Goal: Task Accomplishment & Management: Manage account settings

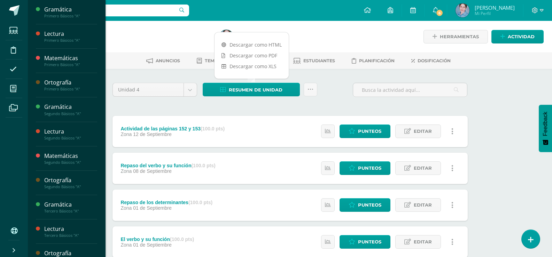
click at [15, 89] on icon at bounding box center [13, 88] width 6 height 7
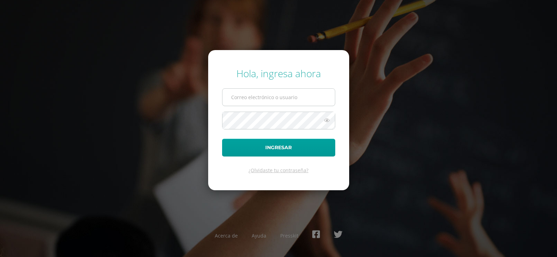
click at [248, 99] on input "text" at bounding box center [279, 97] width 113 height 17
type input "blancaantillon@hotmail.com"
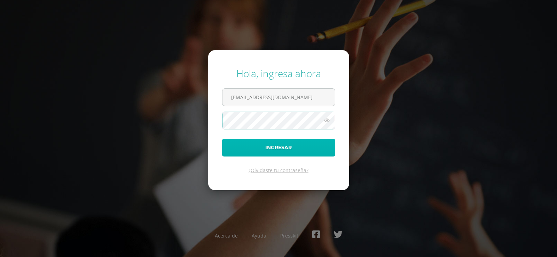
click at [275, 145] on button "Ingresar" at bounding box center [278, 148] width 113 height 18
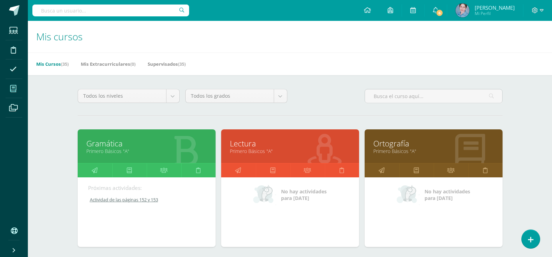
scroll to position [209, 0]
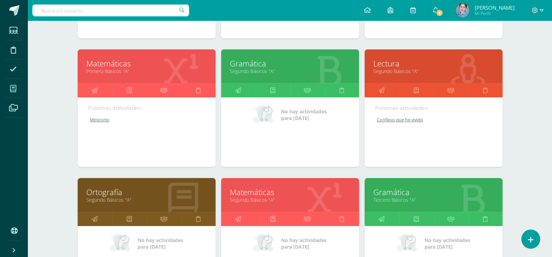
click at [233, 193] on link "Matemáticas" at bounding box center [290, 192] width 121 height 11
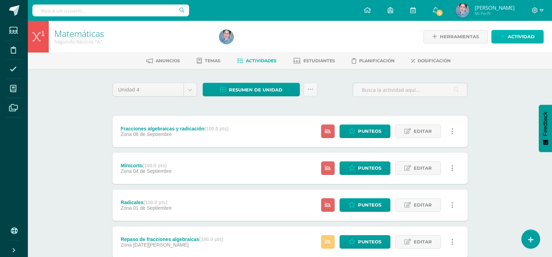
click at [517, 34] on span "Actividad" at bounding box center [521, 36] width 27 height 13
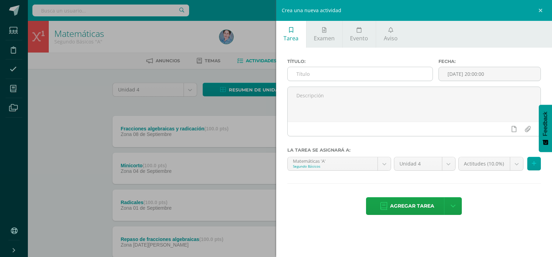
click at [298, 74] on input "text" at bounding box center [360, 74] width 145 height 14
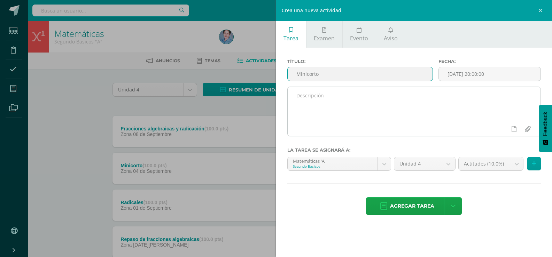
type input "Minicorto"
click at [299, 98] on textarea at bounding box center [414, 104] width 253 height 35
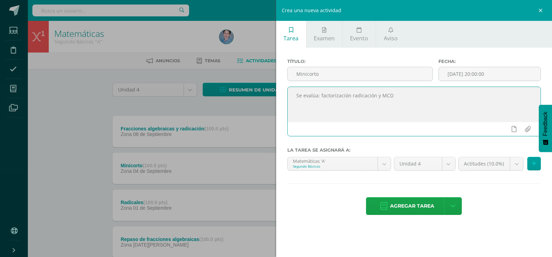
click at [348, 95] on textarea "Se evalúa: factorización radicación y MCD" at bounding box center [414, 104] width 253 height 35
click at [393, 96] on textarea "Se evalúa: factorización, radicación y MCD" at bounding box center [414, 104] width 253 height 35
type textarea "Se evalúa: factorización, radicación y MCD, se realiza el 12/9/25"
click at [467, 72] on input "2025-09-12 20:00:00" at bounding box center [490, 74] width 102 height 14
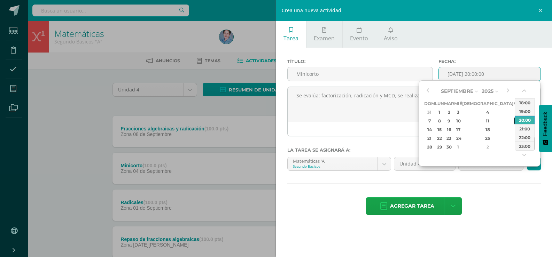
click at [514, 121] on div "12" at bounding box center [517, 121] width 6 height 8
type input "2025-09-12 20:00"
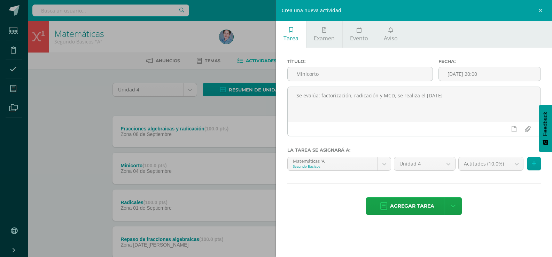
click at [480, 190] on div "Título: Minicorto Fecha: 2025-09-12 20:00 Se evalúa: factorización, radicación …" at bounding box center [414, 138] width 276 height 180
click at [517, 164] on body "Estudiantes Disciplina Asistencia Mis cursos Archivos Soporte Ayuda Reportar un…" at bounding box center [276, 262] width 552 height 524
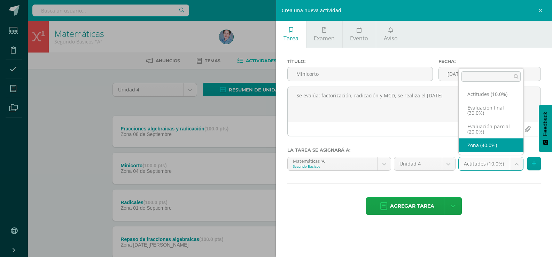
select select "169431"
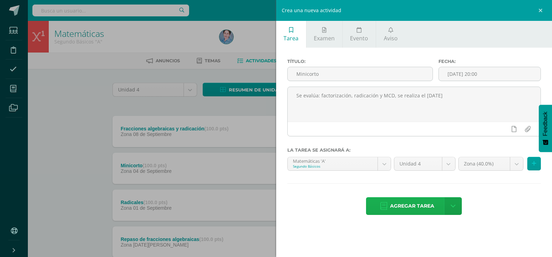
click at [384, 204] on icon at bounding box center [383, 207] width 7 height 8
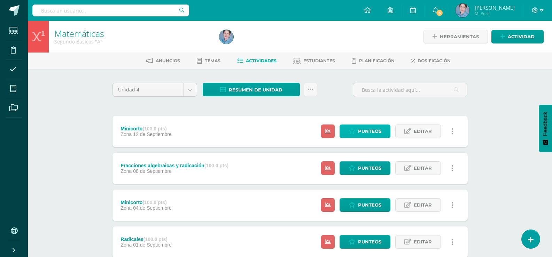
click at [366, 127] on span "Punteos" at bounding box center [369, 131] width 23 height 13
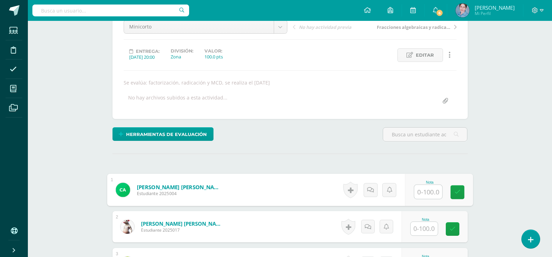
click at [421, 193] on input "text" at bounding box center [428, 192] width 28 height 14
type input "0"
click at [454, 190] on link at bounding box center [458, 193] width 14 height 14
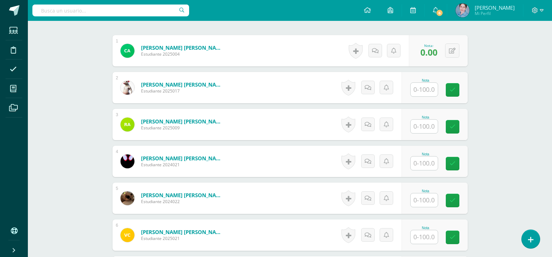
click at [428, 86] on input "text" at bounding box center [424, 90] width 27 height 14
type input "77"
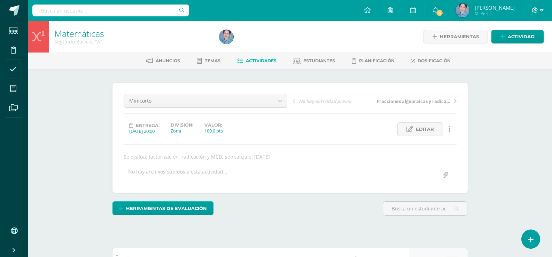
scroll to position [244, 0]
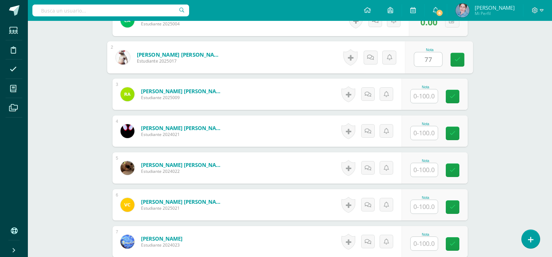
drag, startPoint x: 458, startPoint y: 58, endPoint x: 442, endPoint y: 75, distance: 22.7
click at [455, 60] on icon at bounding box center [457, 60] width 6 height 6
click at [424, 98] on input "text" at bounding box center [424, 97] width 27 height 14
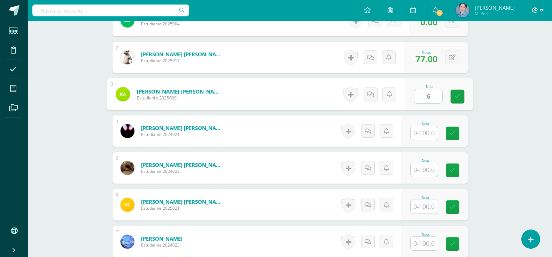
type input "69"
drag, startPoint x: 454, startPoint y: 96, endPoint x: 412, endPoint y: 125, distance: 51.1
click at [451, 99] on link at bounding box center [458, 97] width 14 height 14
click at [426, 135] on input "text" at bounding box center [424, 133] width 27 height 14
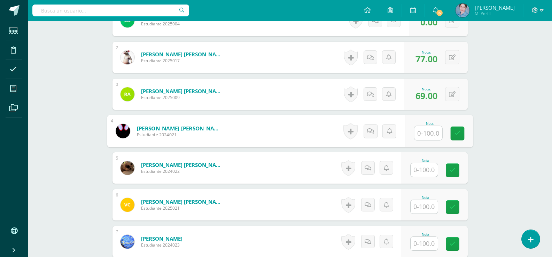
type input "0"
drag, startPoint x: 459, startPoint y: 132, endPoint x: 441, endPoint y: 161, distance: 34.4
click at [459, 133] on icon at bounding box center [457, 134] width 6 height 6
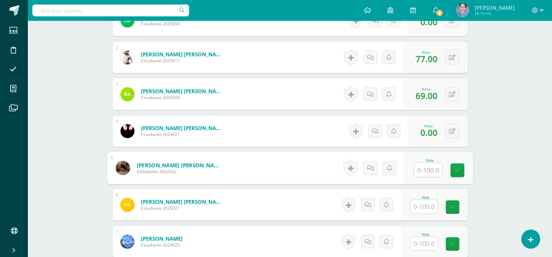
click at [428, 171] on input "text" at bounding box center [428, 170] width 28 height 14
type input "73"
click at [457, 169] on icon at bounding box center [457, 171] width 6 height 6
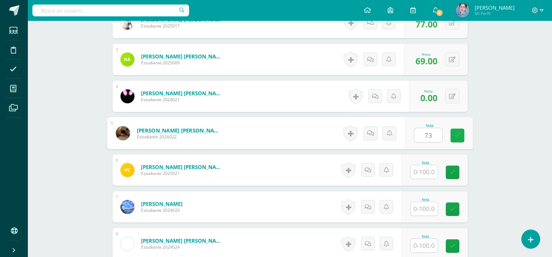
scroll to position [314, 0]
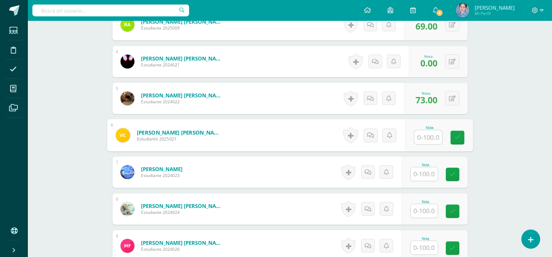
click at [429, 138] on input "text" at bounding box center [428, 138] width 28 height 14
type input "0"
drag, startPoint x: 453, startPoint y: 136, endPoint x: 439, endPoint y: 163, distance: 30.1
click at [453, 140] on link at bounding box center [458, 138] width 14 height 14
click at [429, 177] on input "text" at bounding box center [424, 175] width 27 height 14
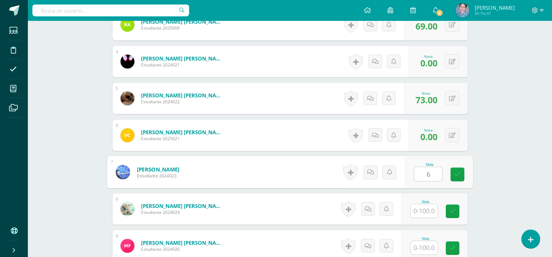
type input "65"
click at [464, 170] on link at bounding box center [458, 175] width 14 height 14
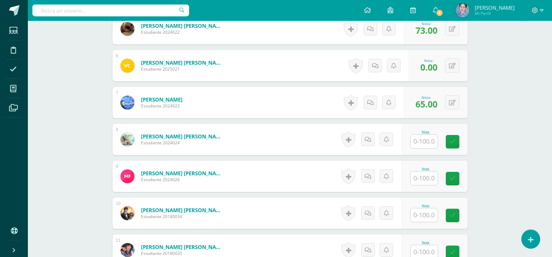
click at [425, 140] on input "text" at bounding box center [424, 142] width 27 height 14
type input "100"
click at [456, 139] on icon at bounding box center [457, 142] width 6 height 6
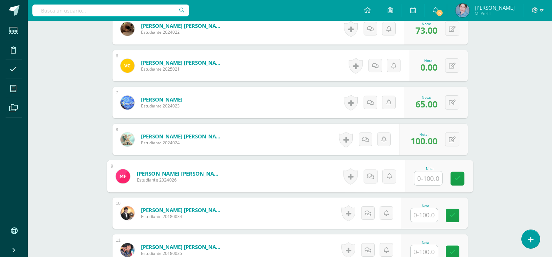
click at [425, 182] on input "text" at bounding box center [428, 179] width 28 height 14
type input "0"
click at [457, 178] on icon at bounding box center [457, 179] width 6 height 6
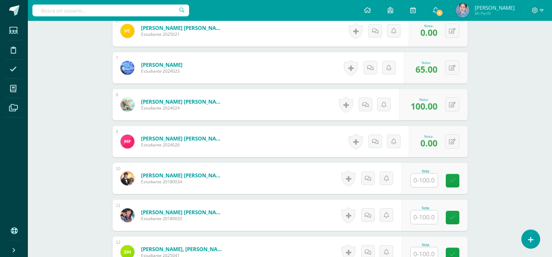
scroll to position [453, 0]
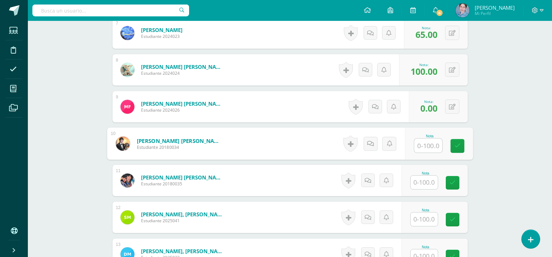
click at [423, 147] on input "text" at bounding box center [428, 146] width 28 height 14
type input "100"
drag, startPoint x: 455, startPoint y: 143, endPoint x: 431, endPoint y: 179, distance: 43.6
click at [455, 144] on icon at bounding box center [457, 146] width 6 height 6
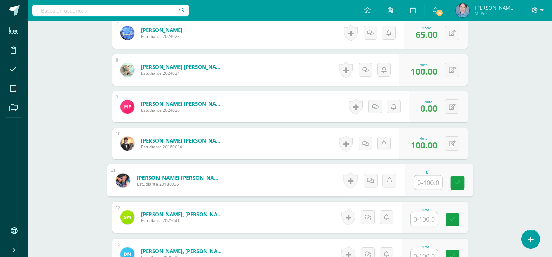
click at [428, 184] on input "text" at bounding box center [428, 183] width 28 height 14
type input "77"
drag, startPoint x: 455, startPoint y: 185, endPoint x: 446, endPoint y: 200, distance: 18.1
click at [454, 187] on link at bounding box center [458, 183] width 14 height 14
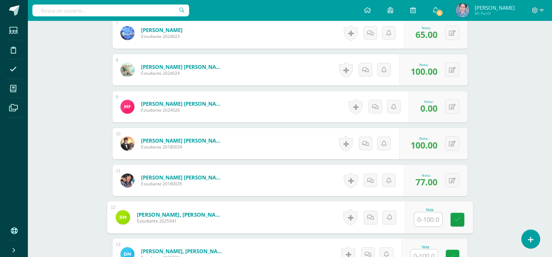
click at [431, 217] on input "text" at bounding box center [428, 220] width 28 height 14
type input "60"
click at [457, 219] on icon at bounding box center [457, 220] width 6 height 6
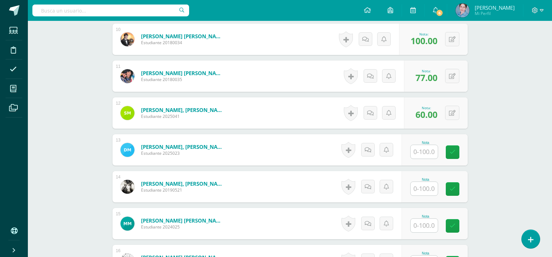
click at [428, 151] on input "text" at bounding box center [424, 152] width 27 height 14
type input "0"
click at [455, 152] on icon at bounding box center [457, 152] width 6 height 6
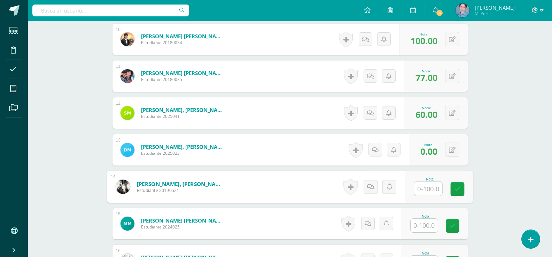
click at [418, 190] on input "text" at bounding box center [428, 189] width 28 height 14
type input "60"
click at [457, 187] on icon at bounding box center [457, 189] width 6 height 6
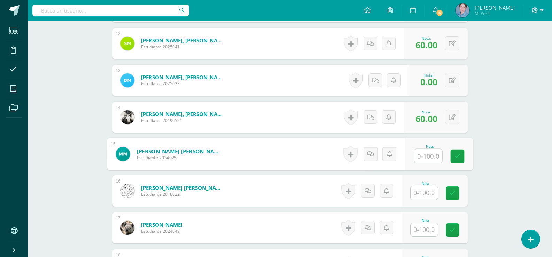
click at [425, 155] on input "text" at bounding box center [428, 156] width 28 height 14
type input "46"
click at [457, 156] on icon at bounding box center [457, 157] width 6 height 6
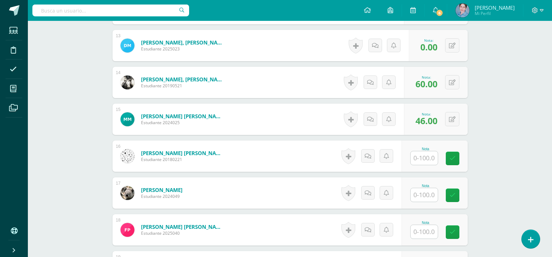
click at [420, 159] on input "text" at bounding box center [424, 159] width 27 height 14
type input "90"
click at [456, 158] on icon at bounding box center [457, 159] width 6 height 6
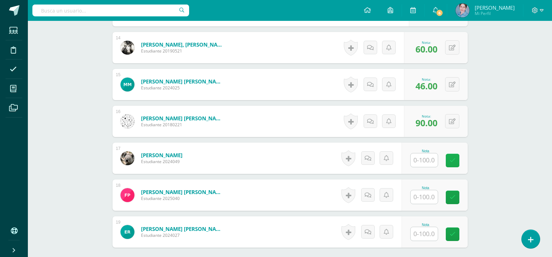
scroll to position [732, 0]
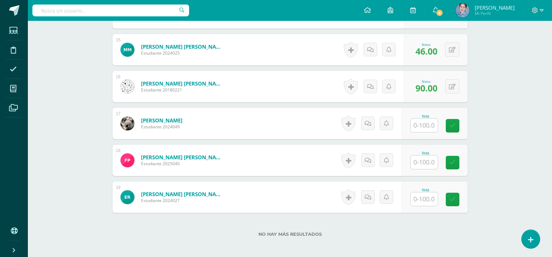
click at [430, 125] on input "text" at bounding box center [424, 126] width 27 height 14
type input "98"
click at [453, 124] on link at bounding box center [458, 126] width 14 height 14
click at [425, 166] on input "text" at bounding box center [424, 163] width 27 height 14
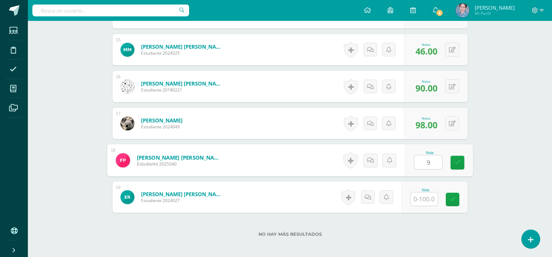
type input "92"
click at [455, 159] on link at bounding box center [458, 163] width 14 height 14
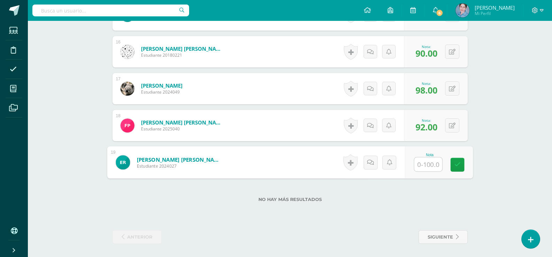
click at [431, 165] on input "text" at bounding box center [428, 165] width 28 height 14
type input "60"
click at [458, 168] on icon at bounding box center [457, 165] width 6 height 6
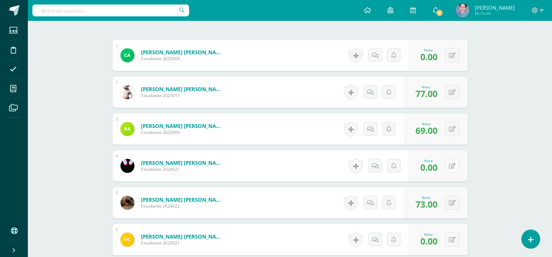
scroll to position [279, 0]
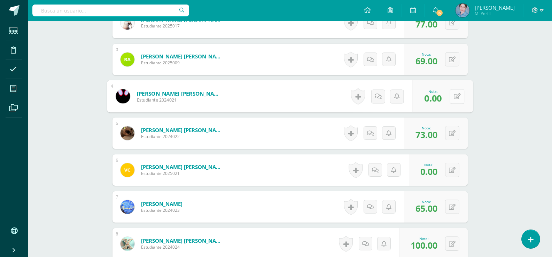
click at [453, 97] on button at bounding box center [457, 96] width 15 height 15
type input "1"
click at [441, 98] on icon at bounding box center [439, 99] width 6 height 6
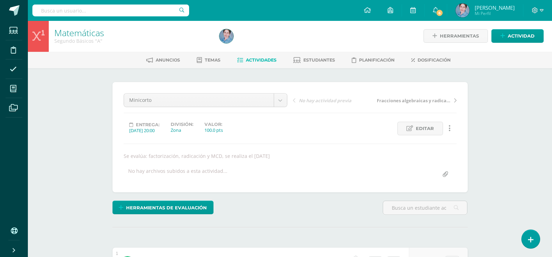
scroll to position [0, 0]
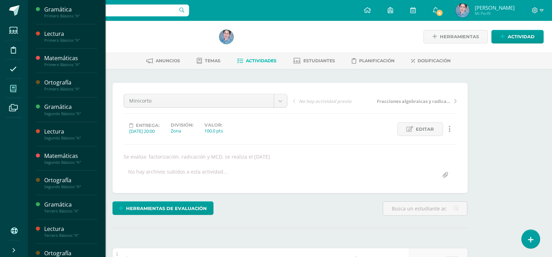
click at [12, 89] on icon at bounding box center [13, 88] width 6 height 7
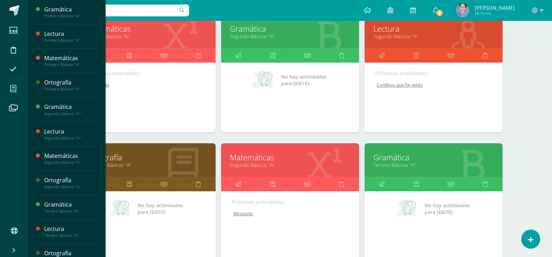
scroll to position [279, 0]
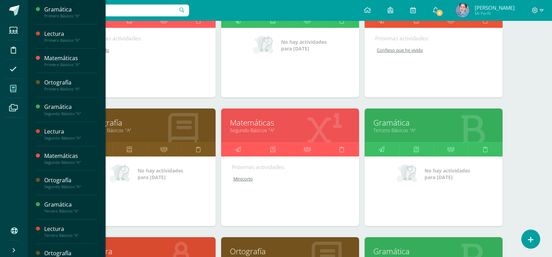
click at [391, 157] on div "No hay actividades para [DATE]" at bounding box center [434, 192] width 138 height 70
click at [391, 120] on link "Gramática" at bounding box center [434, 122] width 121 height 11
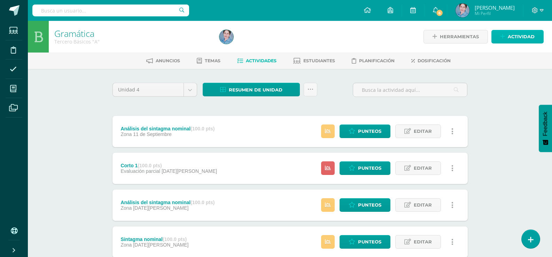
click at [514, 37] on span "Actividad" at bounding box center [521, 36] width 27 height 13
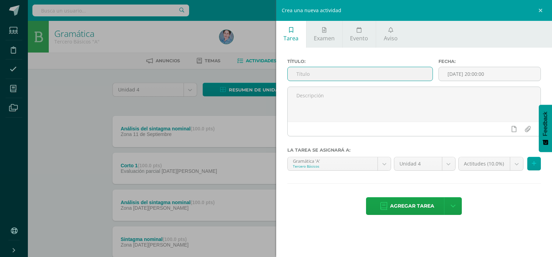
click at [296, 76] on input "text" at bounding box center [360, 74] width 145 height 14
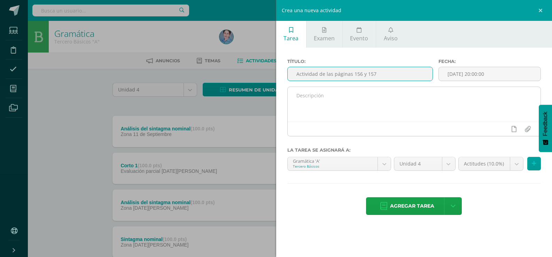
type input "Actividad de las páginas 156 y 157"
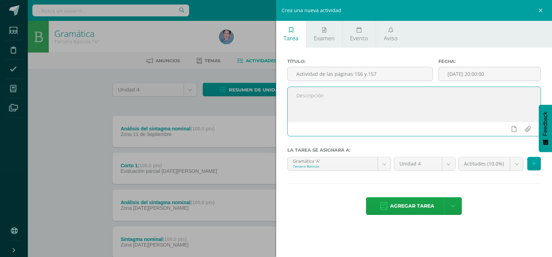
click at [294, 97] on textarea at bounding box center [414, 104] width 253 height 35
click at [320, 96] on textarea "Se realiza ren clase y se entrega el 12/9/25" at bounding box center [414, 104] width 253 height 35
type textarea "Se realiza en clase y se entrega el [DATE]"
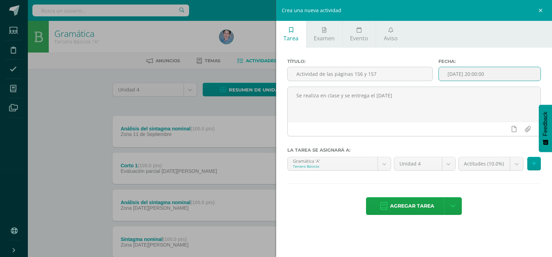
click at [468, 75] on input "[DATE] 20:00:00" at bounding box center [490, 74] width 102 height 14
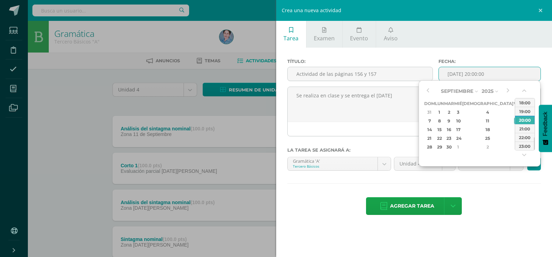
drag, startPoint x: 493, startPoint y: 121, endPoint x: 489, endPoint y: 191, distance: 70.2
click at [493, 126] on tbody "31 1 2 3 4 5 6 7 8 9 10 11 12 13 14 15 16 17 18 19 20 21 22 23 24 25 26 27 28 2…" at bounding box center [477, 130] width 106 height 44
type input "2025-09-12 20:00"
drag, startPoint x: 489, startPoint y: 193, endPoint x: 491, endPoint y: 189, distance: 3.8
click at [490, 192] on div "Título: Actividad de las páginas 156 y 157 Fecha: 2025-09-12 20:00 Se realiza e…" at bounding box center [414, 138] width 276 height 180
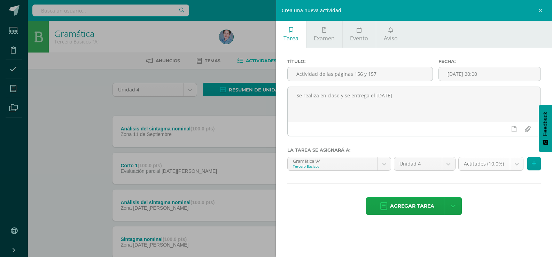
click at [517, 166] on body "Estudiantes Disciplina Asistencia Mis cursos Archivos Soporte Ayuda Reportar un…" at bounding box center [276, 189] width 552 height 378
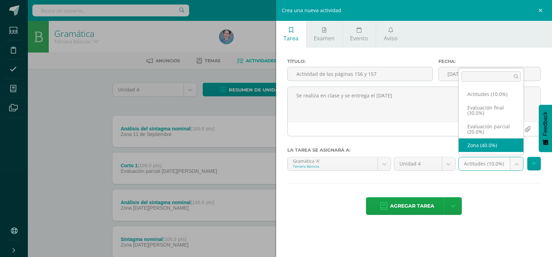
select select "169436"
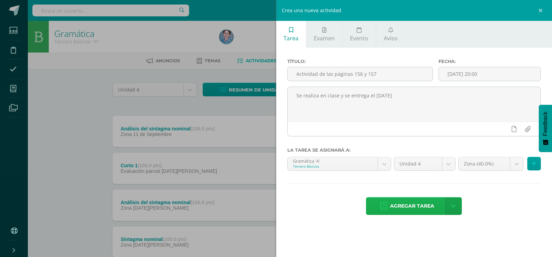
click at [381, 207] on icon at bounding box center [383, 207] width 7 height 8
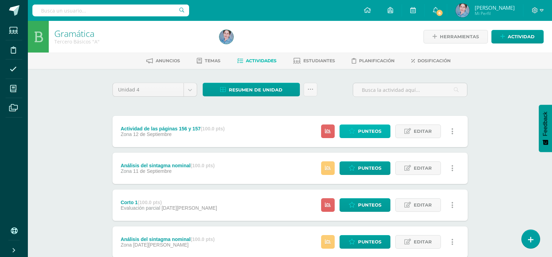
click at [362, 130] on span "Punteos" at bounding box center [369, 131] width 23 height 13
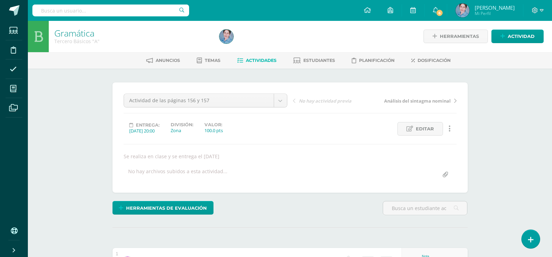
scroll to position [140, 0]
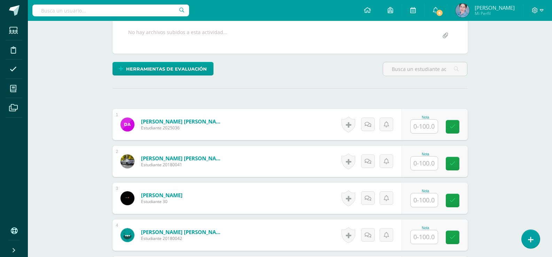
click at [430, 125] on input "text" at bounding box center [424, 127] width 27 height 14
type input "25"
drag, startPoint x: 460, startPoint y: 125, endPoint x: 438, endPoint y: 143, distance: 28.5
click at [460, 125] on icon at bounding box center [457, 127] width 6 height 6
click at [423, 166] on input "text" at bounding box center [424, 164] width 27 height 14
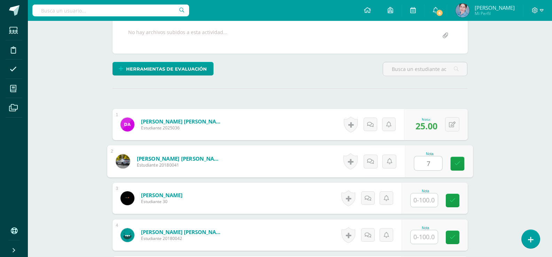
type input "75"
click at [457, 165] on icon at bounding box center [457, 164] width 6 height 6
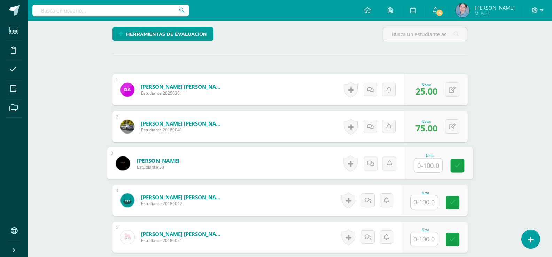
click at [426, 165] on input "text" at bounding box center [428, 166] width 28 height 14
type input "40"
click at [454, 165] on link at bounding box center [458, 166] width 14 height 14
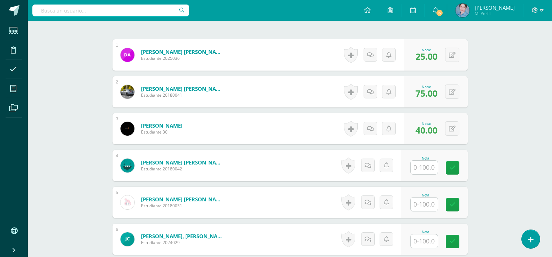
click at [423, 170] on input "text" at bounding box center [424, 168] width 27 height 14
type input "100"
click at [456, 167] on icon at bounding box center [457, 168] width 6 height 6
click at [431, 206] on input "text" at bounding box center [424, 205] width 27 height 14
type input "100"
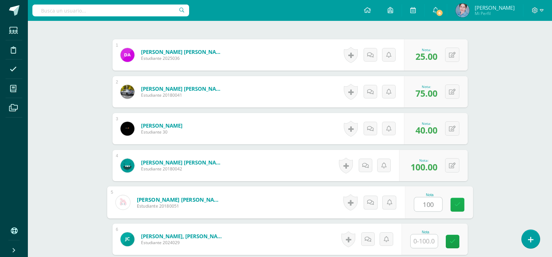
click at [454, 202] on link at bounding box center [458, 205] width 14 height 14
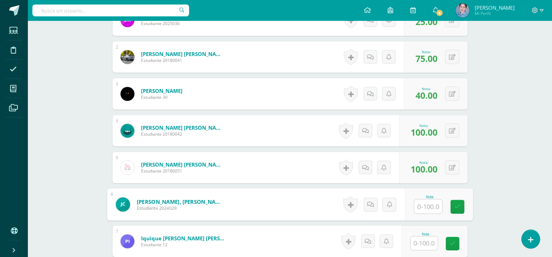
click at [428, 208] on input "text" at bounding box center [428, 207] width 28 height 14
type input "65"
click at [456, 208] on icon at bounding box center [457, 207] width 6 height 6
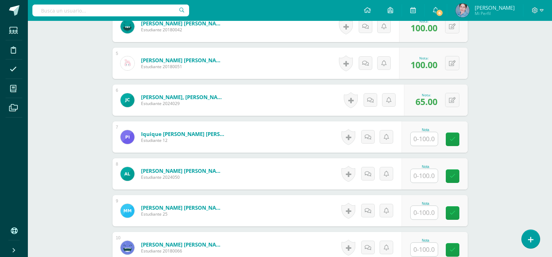
click at [432, 138] on input "text" at bounding box center [424, 139] width 27 height 14
type input "100"
drag, startPoint x: 458, startPoint y: 138, endPoint x: 416, endPoint y: 174, distance: 54.9
click at [456, 142] on icon at bounding box center [457, 140] width 6 height 6
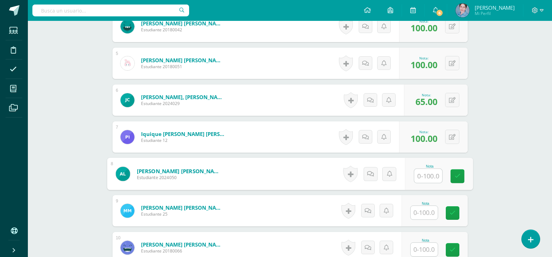
click at [423, 176] on input "text" at bounding box center [428, 176] width 28 height 14
type input "100"
click at [458, 174] on icon at bounding box center [457, 177] width 6 height 6
click at [431, 215] on input "text" at bounding box center [424, 213] width 27 height 14
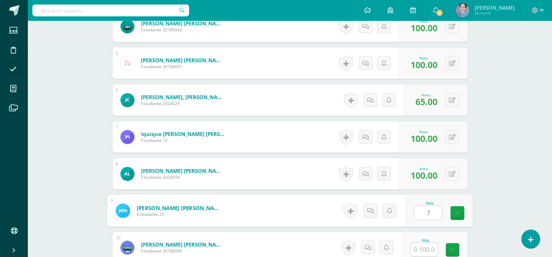
type input "75"
click at [457, 210] on icon at bounding box center [457, 213] width 6 height 6
click at [428, 248] on input "text" at bounding box center [424, 250] width 27 height 14
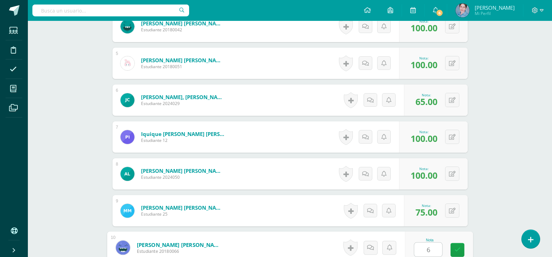
type input "60"
click at [459, 247] on icon at bounding box center [457, 250] width 6 height 6
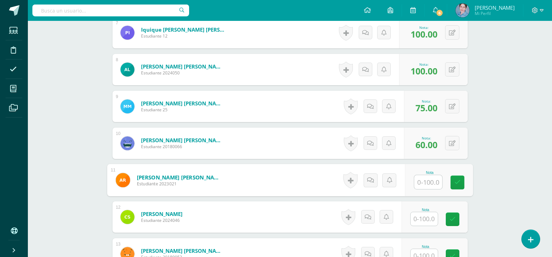
click at [428, 182] on input "text" at bounding box center [428, 183] width 28 height 14
type input "100"
click icon
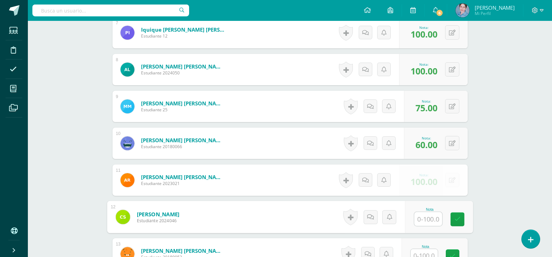
click input "text"
type input "100"
click icon
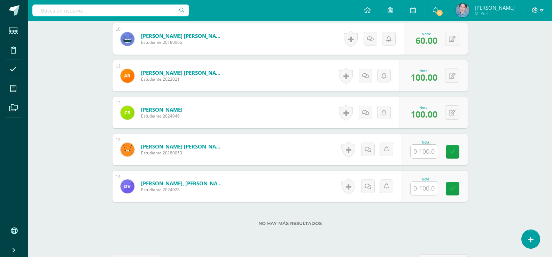
click input "text"
type input "100"
drag, startPoint x: 457, startPoint y: 151, endPoint x: 414, endPoint y: 190, distance: 58.0
click link
click input "text"
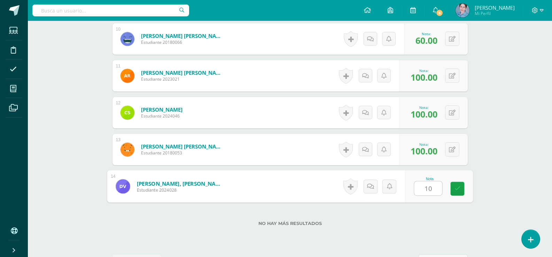
type input "100"
click link
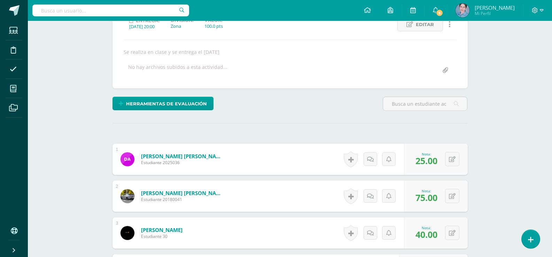
scroll to position [0, 0]
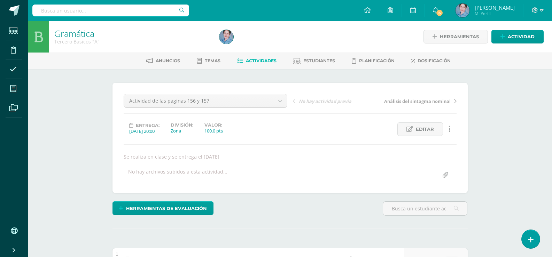
click icon
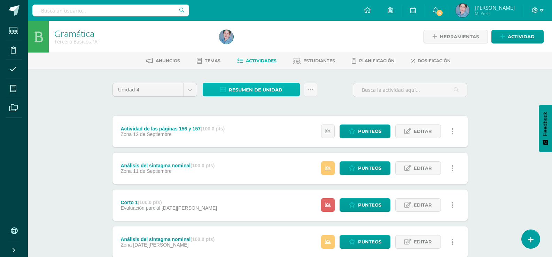
click at [221, 89] on icon at bounding box center [223, 90] width 6 height 6
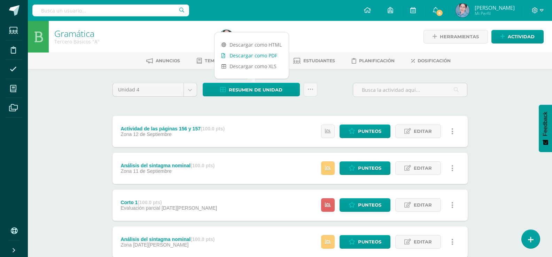
click at [223, 55] on icon at bounding box center [224, 55] width 4 height 5
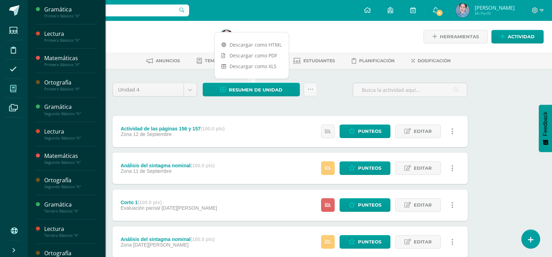
click at [15, 90] on icon at bounding box center [13, 88] width 6 height 7
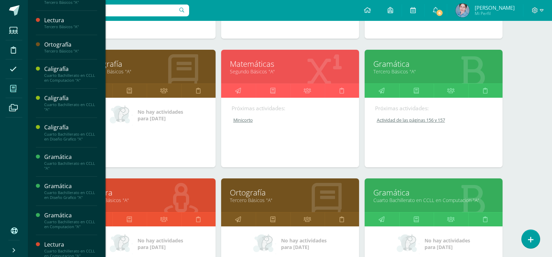
scroll to position [198, 0]
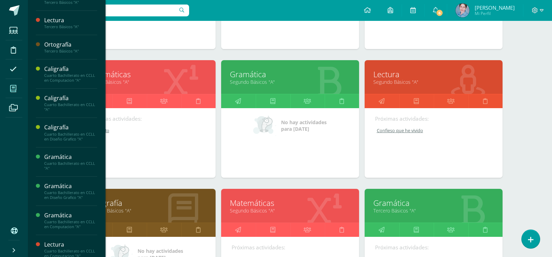
click at [388, 73] on link "Lectura" at bounding box center [434, 74] width 121 height 11
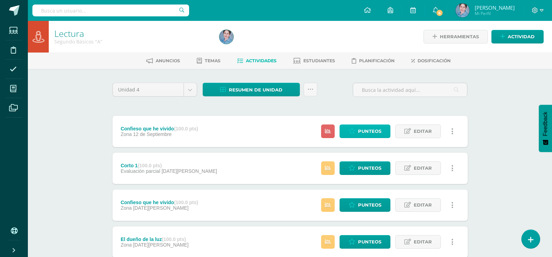
click at [367, 131] on span "Punteos" at bounding box center [369, 131] width 23 height 13
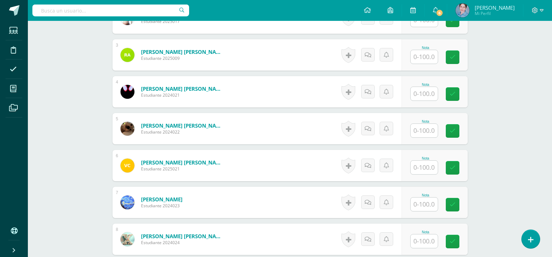
scroll to position [179, 0]
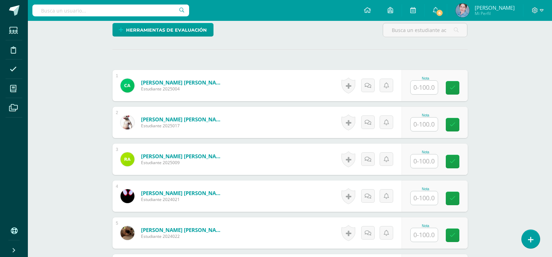
click at [422, 86] on input "text" at bounding box center [424, 88] width 27 height 14
type input "25"
drag, startPoint x: 458, startPoint y: 85, endPoint x: 423, endPoint y: 131, distance: 58.1
click at [455, 90] on icon at bounding box center [457, 88] width 6 height 6
click at [427, 124] on input "text" at bounding box center [428, 125] width 28 height 14
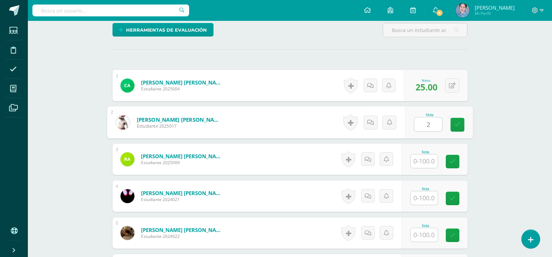
type input "25"
drag, startPoint x: 455, startPoint y: 128, endPoint x: 441, endPoint y: 152, distance: 28.3
click at [455, 128] on icon at bounding box center [457, 125] width 6 height 6
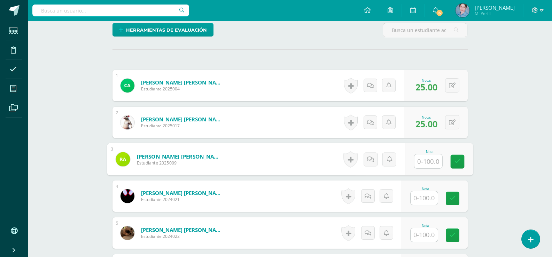
click at [427, 163] on input "text" at bounding box center [428, 162] width 28 height 14
type input "25"
drag, startPoint x: 462, startPoint y: 162, endPoint x: 429, endPoint y: 203, distance: 52.8
click at [461, 162] on link at bounding box center [458, 162] width 14 height 14
click at [427, 199] on input "text" at bounding box center [424, 199] width 27 height 14
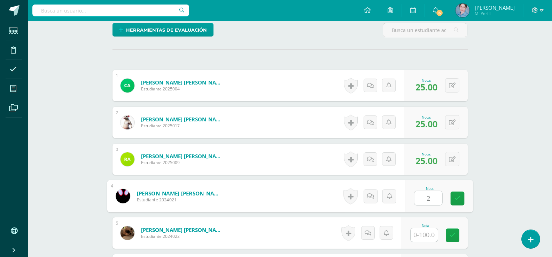
type input "25"
click at [458, 196] on icon at bounding box center [457, 199] width 6 height 6
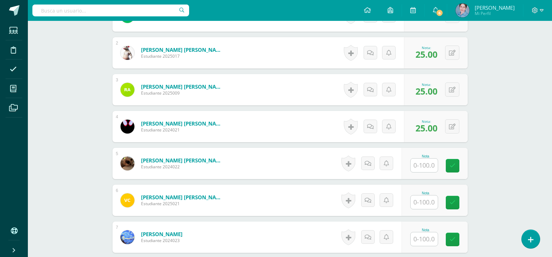
click at [429, 167] on input "text" at bounding box center [424, 166] width 27 height 14
type input "25"
click at [457, 164] on icon at bounding box center [457, 166] width 6 height 6
click at [425, 203] on input "text" at bounding box center [424, 203] width 27 height 14
type input "0"
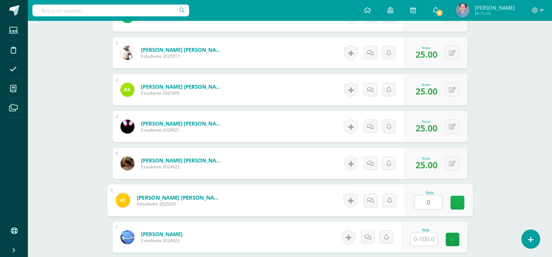
click at [456, 203] on icon at bounding box center [457, 203] width 6 height 6
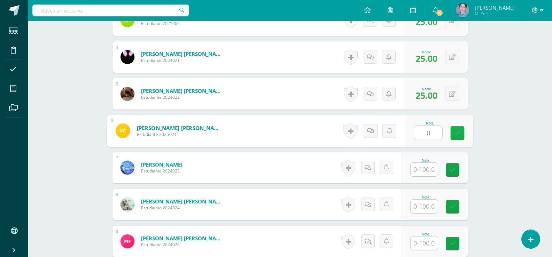
scroll to position [353, 0]
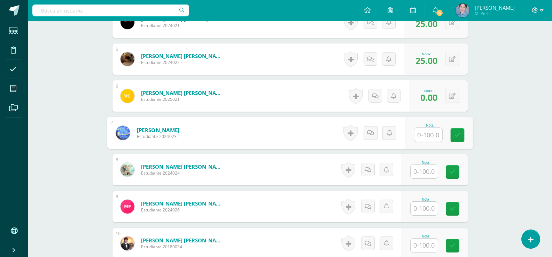
click at [426, 134] on input "text" at bounding box center [428, 135] width 28 height 14
type input "5"
type input "25"
click at [458, 136] on icon at bounding box center [457, 135] width 6 height 6
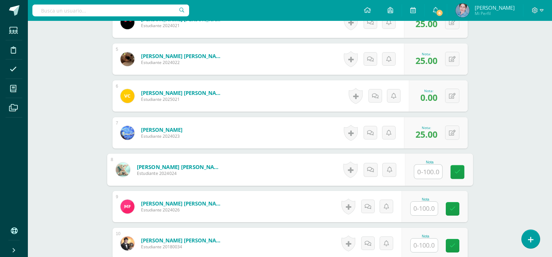
click at [427, 172] on input "text" at bounding box center [428, 172] width 28 height 14
type input "25"
click at [458, 170] on icon at bounding box center [457, 172] width 6 height 6
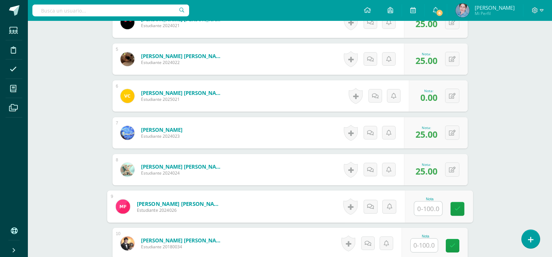
click at [432, 208] on input "text" at bounding box center [428, 209] width 28 height 14
type input "0"
click at [455, 206] on icon at bounding box center [457, 209] width 6 height 6
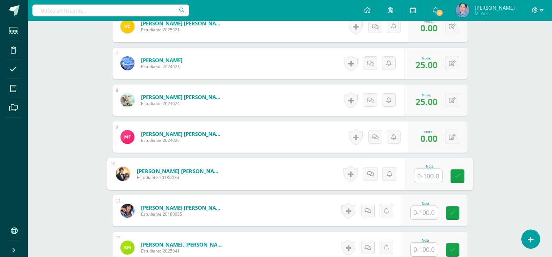
click at [429, 175] on input "text" at bounding box center [428, 176] width 28 height 14
type input "25"
drag, startPoint x: 458, startPoint y: 172, endPoint x: 425, endPoint y: 214, distance: 53.6
click at [456, 177] on link at bounding box center [458, 177] width 14 height 14
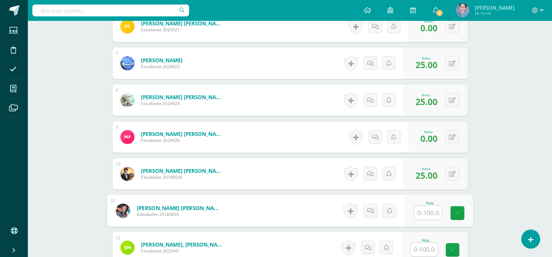
click at [425, 215] on input "text" at bounding box center [428, 213] width 28 height 14
type input "25"
click at [456, 215] on icon at bounding box center [457, 213] width 6 height 6
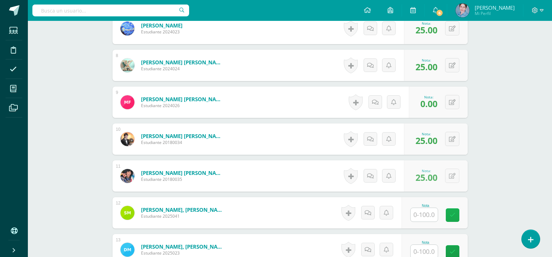
scroll to position [527, 0]
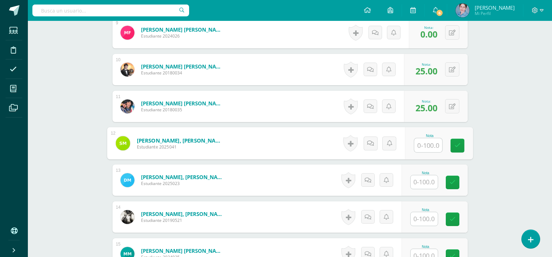
click at [425, 145] on input "text" at bounding box center [428, 146] width 28 height 14
type input "25"
drag, startPoint x: 460, startPoint y: 145, endPoint x: 417, endPoint y: 181, distance: 56.4
click at [457, 148] on icon at bounding box center [457, 146] width 6 height 6
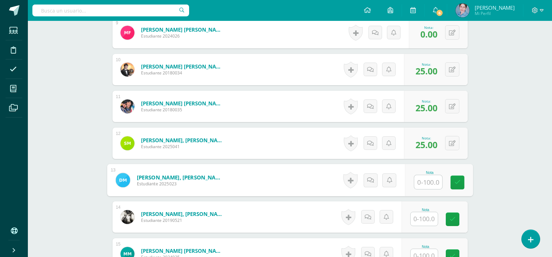
click at [426, 182] on input "text" at bounding box center [428, 183] width 28 height 14
type input "0"
click at [455, 180] on icon at bounding box center [457, 183] width 6 height 6
click at [424, 215] on input "text" at bounding box center [424, 220] width 27 height 14
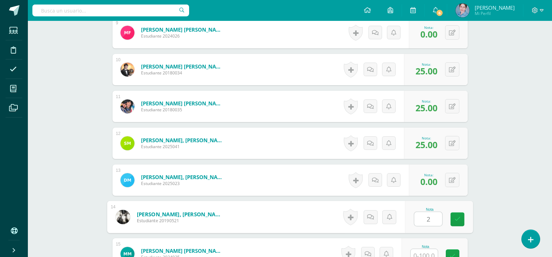
type input "25"
click at [457, 221] on icon at bounding box center [457, 220] width 6 height 6
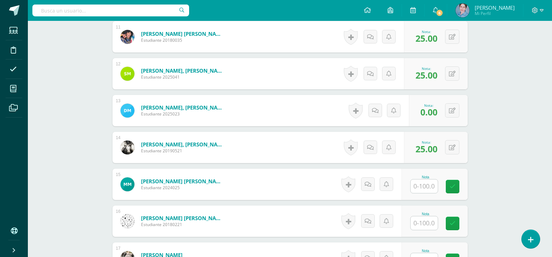
click at [432, 188] on input "text" at bounding box center [424, 187] width 27 height 14
type input "0"
click at [455, 184] on icon at bounding box center [457, 187] width 6 height 6
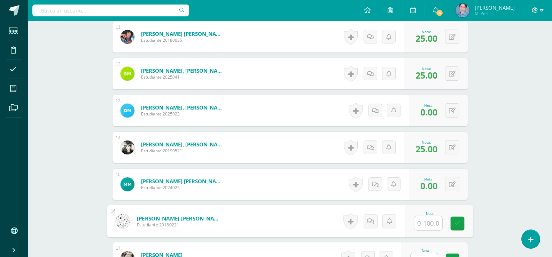
click at [422, 224] on input "text" at bounding box center [428, 224] width 28 height 14
type input "25"
click at [455, 224] on icon at bounding box center [457, 224] width 6 height 6
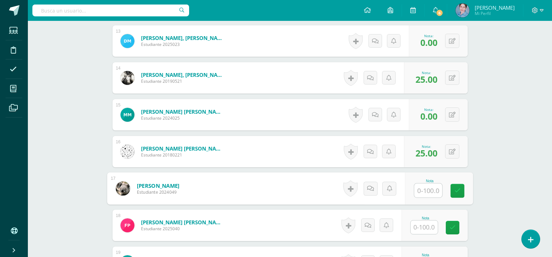
click at [427, 191] on input "text" at bounding box center [428, 191] width 28 height 14
type input "25"
click at [457, 188] on icon at bounding box center [457, 191] width 6 height 6
click at [426, 231] on input "text" at bounding box center [424, 228] width 27 height 14
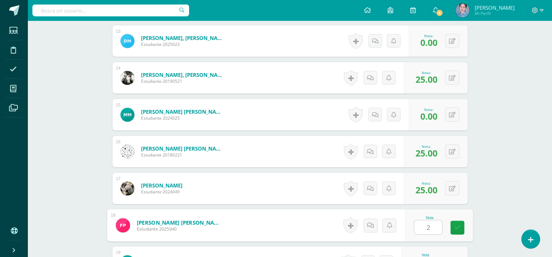
type input "25"
click at [460, 225] on icon at bounding box center [457, 228] width 6 height 6
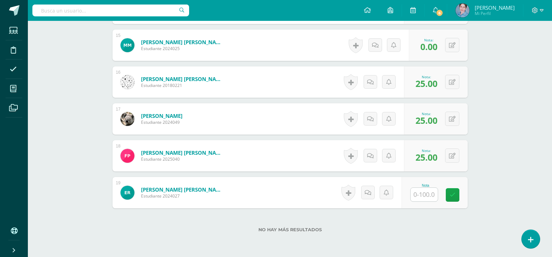
click at [430, 195] on input "text" at bounding box center [424, 195] width 27 height 14
type input "25"
click at [461, 193] on link at bounding box center [458, 195] width 14 height 14
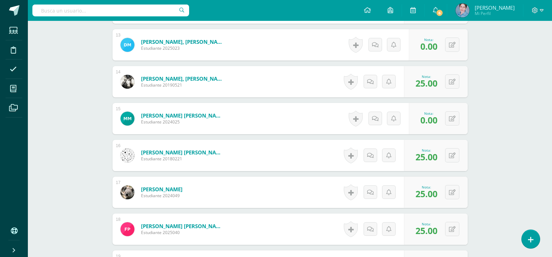
scroll to position [767, 0]
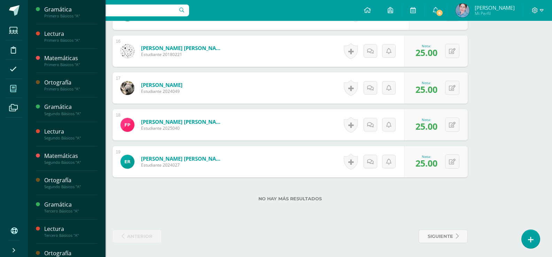
click at [13, 86] on icon at bounding box center [13, 88] width 6 height 7
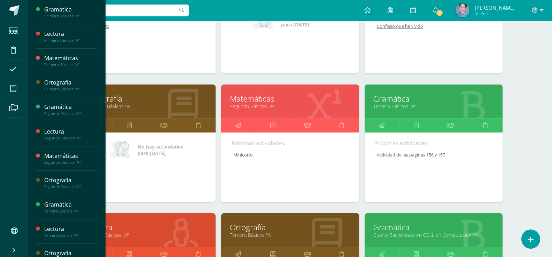
scroll to position [512, 0]
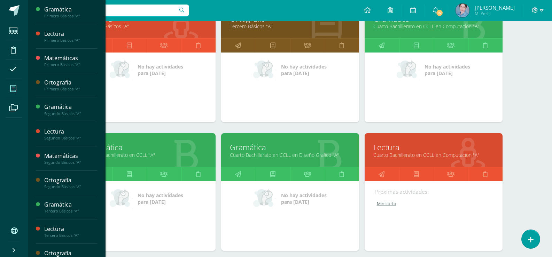
click at [386, 151] on link "Lectura" at bounding box center [434, 147] width 121 height 11
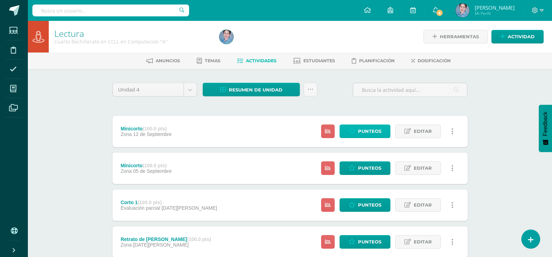
click at [370, 129] on span "Punteos" at bounding box center [369, 131] width 23 height 13
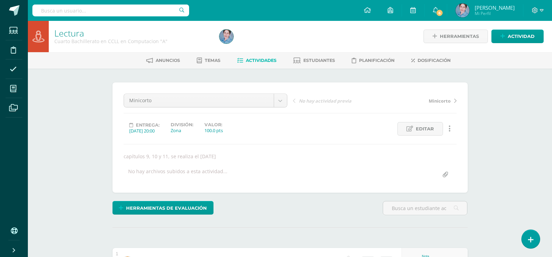
scroll to position [70, 0]
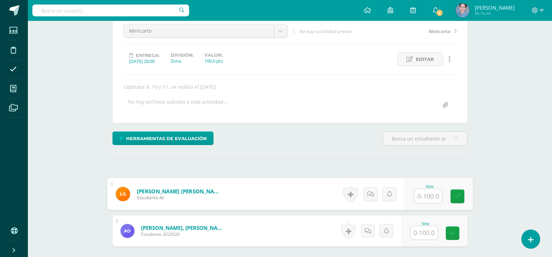
click at [422, 195] on input "text" at bounding box center [428, 197] width 28 height 14
type input "43"
click at [460, 197] on icon at bounding box center [457, 197] width 6 height 6
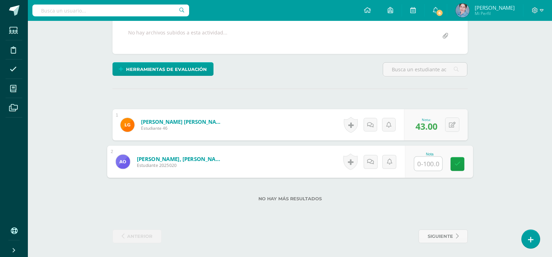
click at [422, 167] on input "text" at bounding box center [428, 164] width 28 height 14
type input "40"
click at [460, 162] on icon at bounding box center [457, 164] width 6 height 6
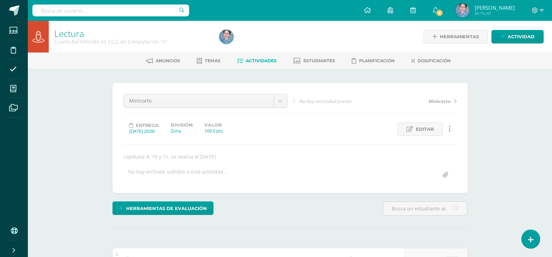
click at [239, 62] on icon at bounding box center [240, 61] width 6 height 6
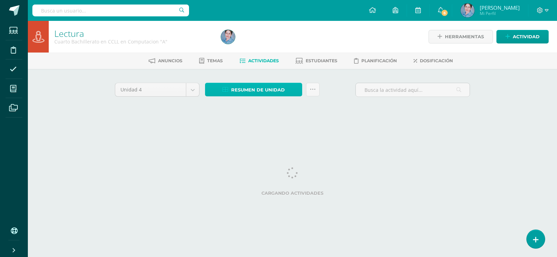
click at [225, 92] on icon at bounding box center [226, 90] width 6 height 6
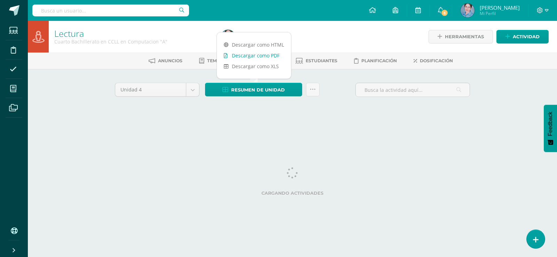
click at [226, 54] on icon at bounding box center [226, 55] width 4 height 5
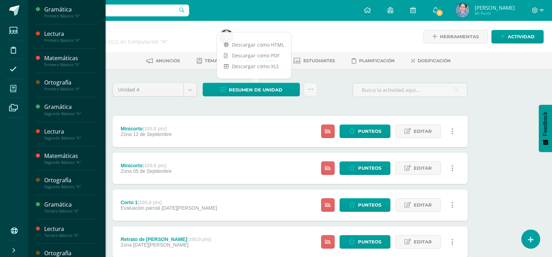
click at [14, 88] on icon at bounding box center [13, 88] width 6 height 7
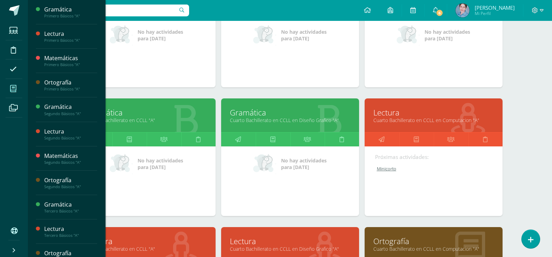
scroll to position [616, 0]
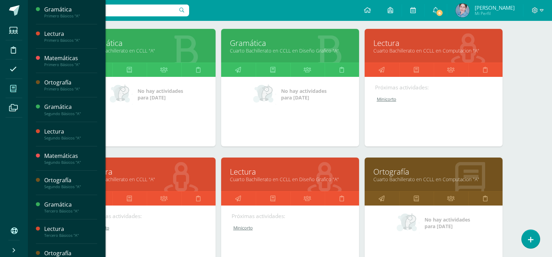
click at [122, 177] on link "Cuarto Bachillerato en CCLL "A"" at bounding box center [146, 179] width 121 height 7
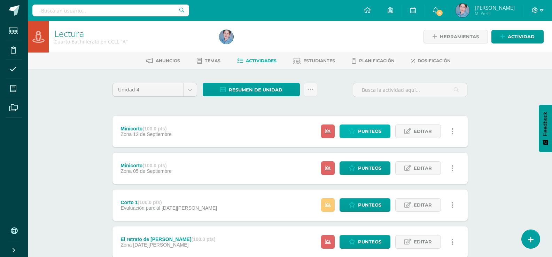
click at [371, 131] on span "Punteos" at bounding box center [369, 131] width 23 height 13
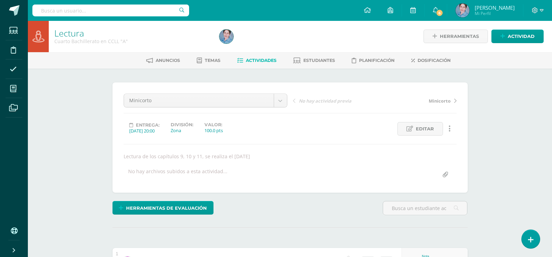
scroll to position [175, 0]
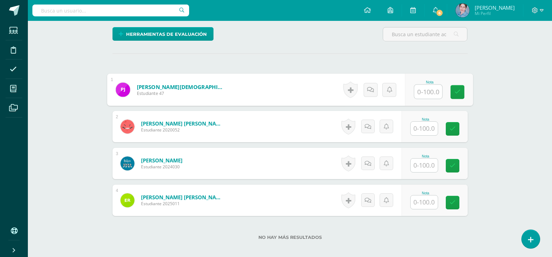
click at [433, 88] on input "text" at bounding box center [428, 92] width 28 height 14
type input "52"
drag, startPoint x: 456, startPoint y: 90, endPoint x: 445, endPoint y: 104, distance: 17.8
click at [455, 90] on icon at bounding box center [457, 92] width 6 height 6
click at [419, 127] on input "text" at bounding box center [424, 129] width 27 height 14
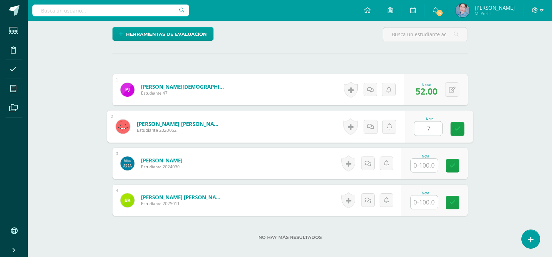
type input "74"
click at [454, 132] on link at bounding box center [458, 129] width 14 height 14
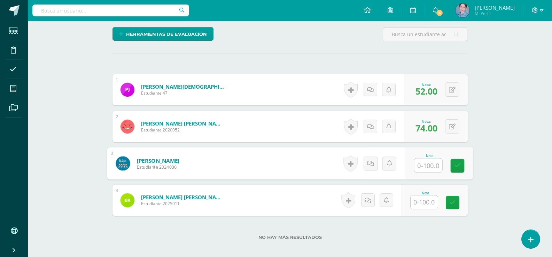
click at [427, 167] on input "text" at bounding box center [428, 166] width 28 height 14
type input "61"
drag, startPoint x: 455, startPoint y: 161, endPoint x: 424, endPoint y: 199, distance: 48.8
click at [451, 168] on link at bounding box center [458, 166] width 14 height 14
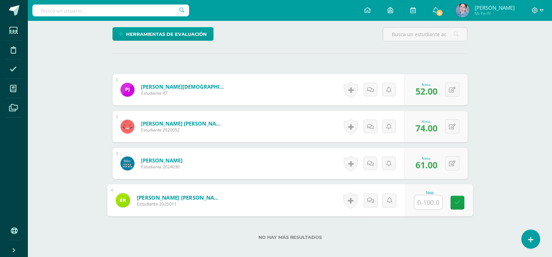
click at [423, 201] on input "text" at bounding box center [428, 203] width 28 height 14
type input "60"
click at [456, 198] on link at bounding box center [458, 203] width 14 height 14
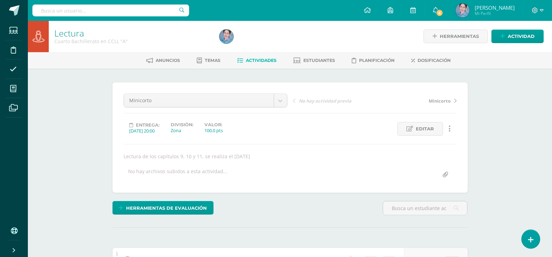
scroll to position [0, 0]
click at [237, 60] on icon at bounding box center [240, 61] width 6 height 6
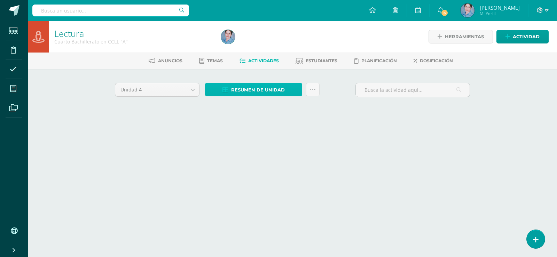
click at [226, 90] on icon at bounding box center [226, 90] width 6 height 6
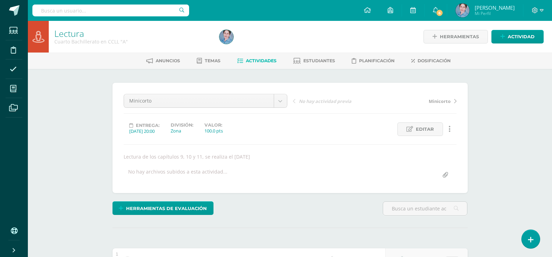
click at [238, 60] on icon at bounding box center [240, 61] width 6 height 6
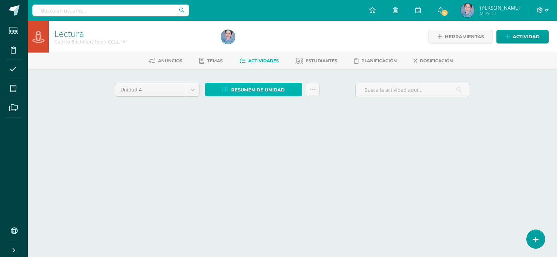
click at [224, 91] on icon at bounding box center [226, 90] width 6 height 6
click at [225, 91] on icon at bounding box center [226, 90] width 6 height 6
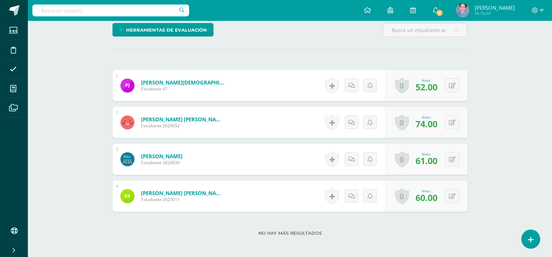
scroll to position [39, 0]
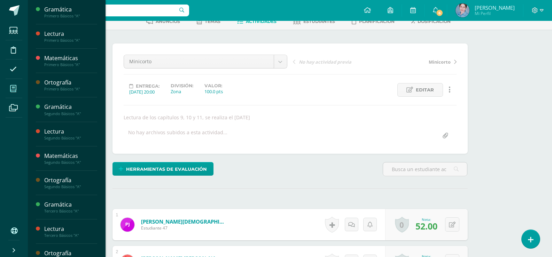
click at [11, 86] on icon at bounding box center [13, 88] width 6 height 7
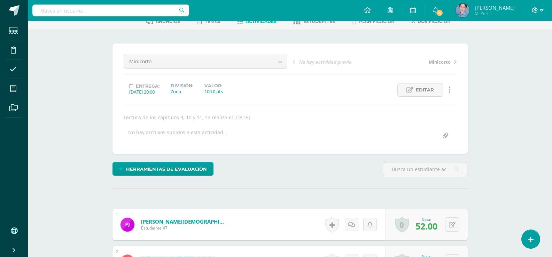
scroll to position [0, 0]
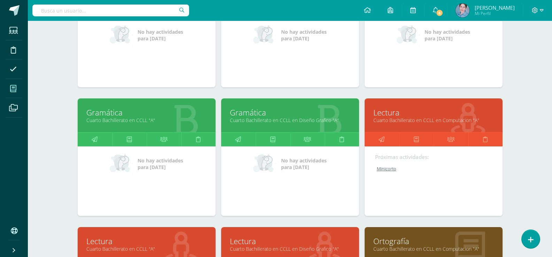
scroll to position [616, 0]
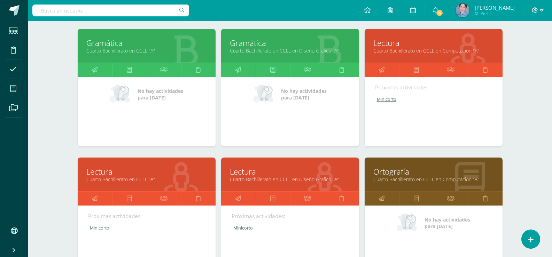
click at [82, 169] on div "Lectura Cuarto Bachillerato en CCLL "A"" at bounding box center [147, 175] width 138 height 34
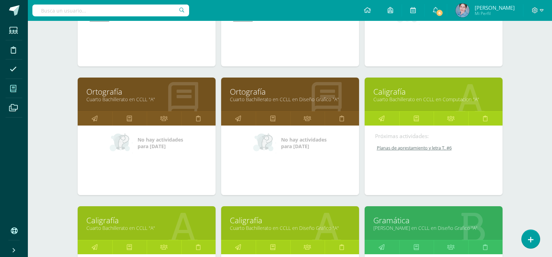
scroll to position [651, 0]
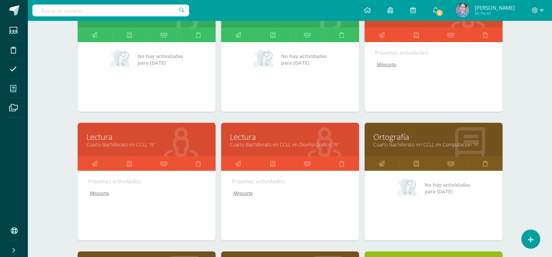
click at [117, 139] on link "Lectura" at bounding box center [146, 137] width 121 height 11
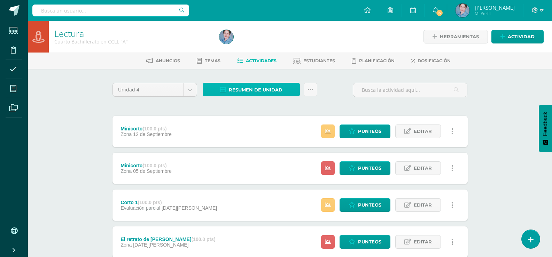
click at [223, 87] on icon at bounding box center [223, 90] width 6 height 6
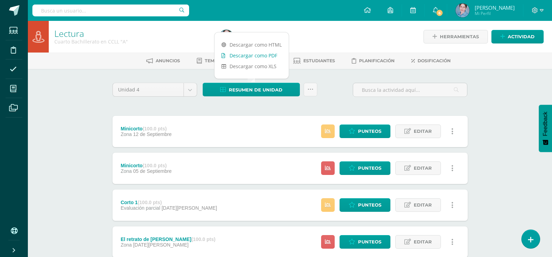
click at [224, 54] on icon at bounding box center [224, 55] width 4 height 5
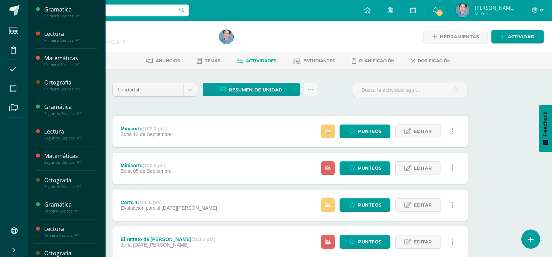
click at [14, 89] on icon at bounding box center [13, 88] width 6 height 7
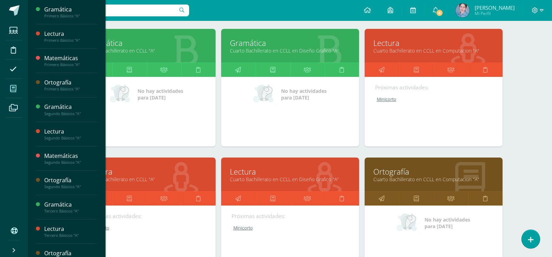
scroll to position [651, 0]
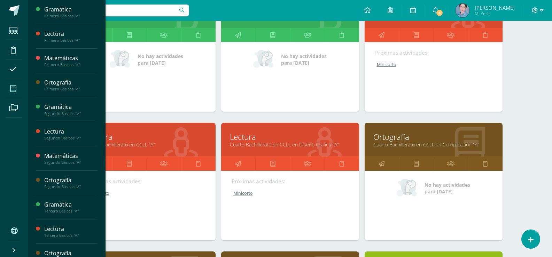
click at [235, 138] on link "Lectura" at bounding box center [290, 137] width 121 height 11
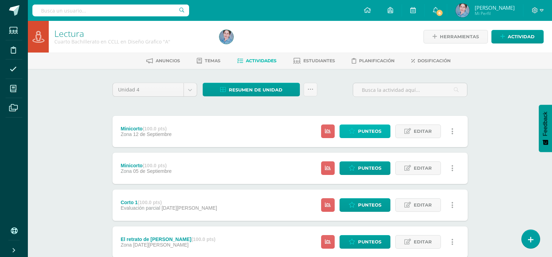
click at [372, 128] on span "Punteos" at bounding box center [369, 131] width 23 height 13
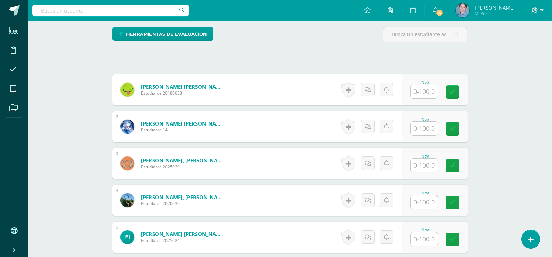
scroll to position [140, 0]
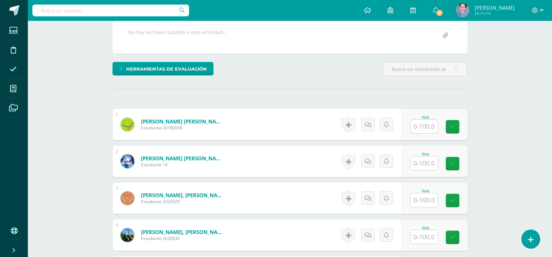
click at [428, 127] on input "text" at bounding box center [424, 127] width 27 height 14
type input "78"
drag, startPoint x: 457, startPoint y: 124, endPoint x: 449, endPoint y: 142, distance: 19.4
click at [456, 127] on icon at bounding box center [457, 127] width 6 height 6
drag, startPoint x: 432, startPoint y: 163, endPoint x: 428, endPoint y: 162, distance: 4.7
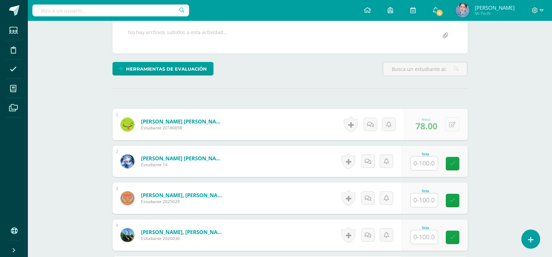
click at [432, 163] on input "text" at bounding box center [424, 164] width 27 height 14
type input "0"
click at [459, 160] on link at bounding box center [458, 164] width 14 height 14
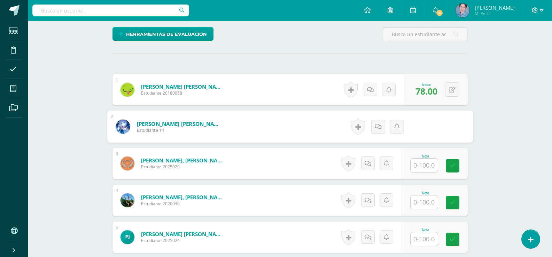
scroll to position [209, 0]
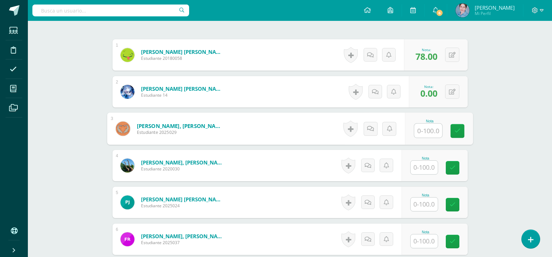
click at [418, 129] on input "text" at bounding box center [428, 131] width 28 height 14
type input "74"
drag, startPoint x: 460, startPoint y: 131, endPoint x: 436, endPoint y: 155, distance: 34.0
click at [457, 134] on icon at bounding box center [457, 131] width 6 height 6
click at [428, 168] on input "text" at bounding box center [424, 168] width 27 height 14
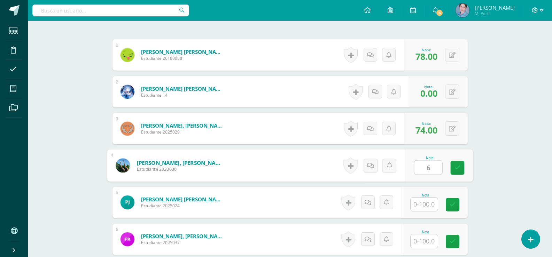
type input "60"
click at [456, 167] on icon at bounding box center [457, 168] width 6 height 6
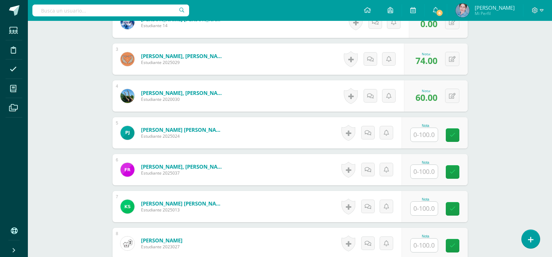
click at [421, 134] on input "text" at bounding box center [424, 135] width 27 height 14
drag, startPoint x: 454, startPoint y: 132, endPoint x: 438, endPoint y: 159, distance: 31.7
click at [452, 137] on link at bounding box center [458, 136] width 14 height 14
type input "43"
click at [425, 172] on input "text" at bounding box center [424, 172] width 27 height 14
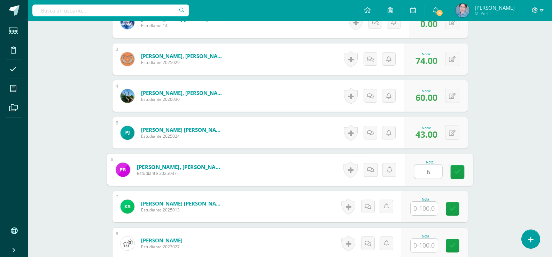
type input "61"
click at [454, 171] on link at bounding box center [458, 172] width 14 height 14
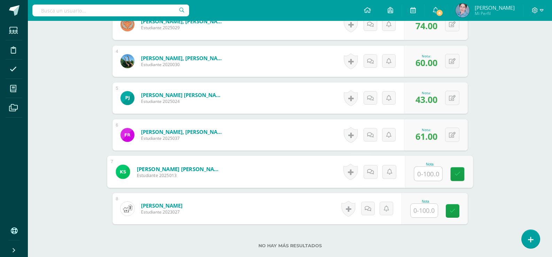
click at [422, 174] on input "text" at bounding box center [428, 174] width 28 height 14
type input "40"
click at [460, 175] on icon at bounding box center [457, 174] width 6 height 6
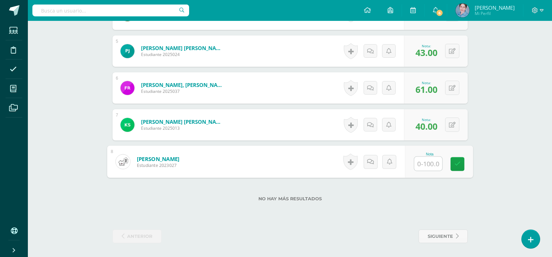
click at [426, 161] on input "text" at bounding box center [428, 164] width 28 height 14
type input "61"
click at [455, 164] on icon at bounding box center [457, 164] width 6 height 6
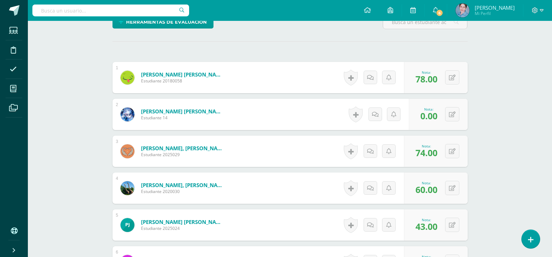
scroll to position [0, 0]
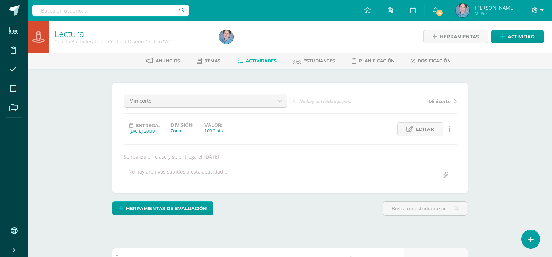
click at [239, 62] on icon at bounding box center [240, 61] width 6 height 6
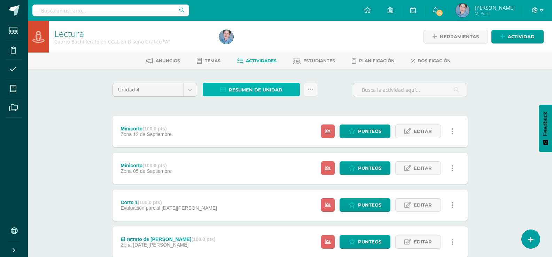
click at [223, 86] on link "Resumen de unidad" at bounding box center [251, 90] width 97 height 14
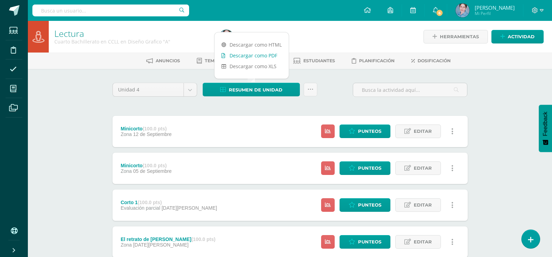
click at [222, 56] on icon at bounding box center [224, 55] width 4 height 5
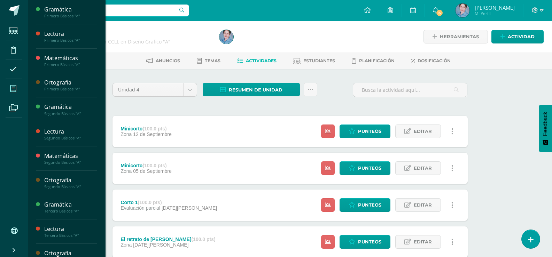
click at [14, 90] on icon at bounding box center [13, 88] width 6 height 7
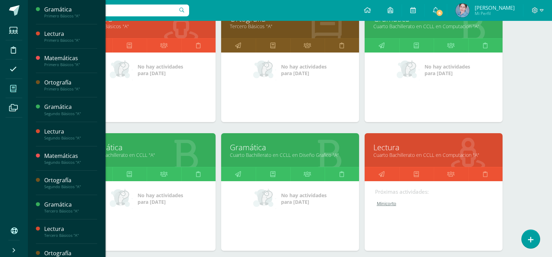
scroll to position [721, 0]
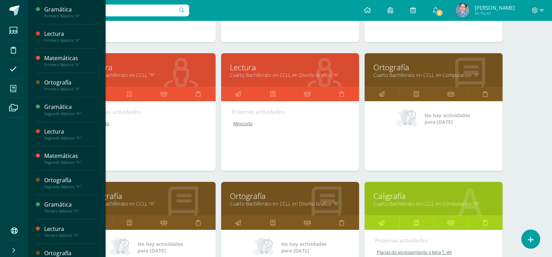
click at [389, 201] on link "Cuarto Bachillerato en CCLL en Computacion "A"" at bounding box center [434, 204] width 121 height 7
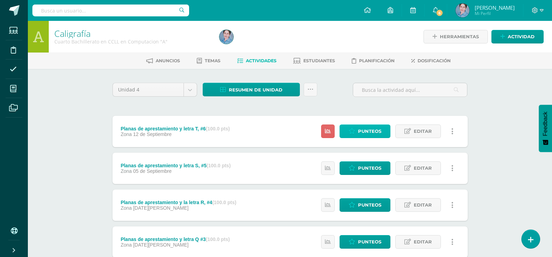
click at [368, 130] on span "Punteos" at bounding box center [369, 131] width 23 height 13
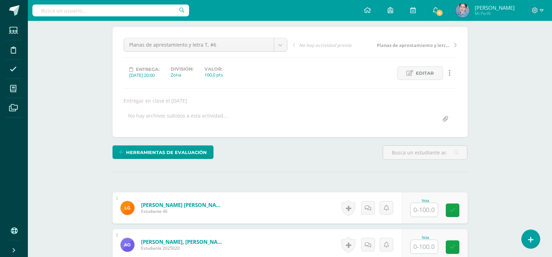
scroll to position [139, 0]
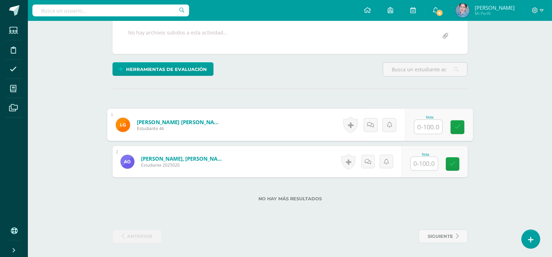
click at [423, 125] on input "text" at bounding box center [428, 127] width 28 height 14
type input "100"
drag, startPoint x: 459, startPoint y: 126, endPoint x: 440, endPoint y: 153, distance: 32.4
click at [458, 128] on icon at bounding box center [457, 127] width 6 height 6
click at [424, 165] on input "text" at bounding box center [424, 164] width 27 height 14
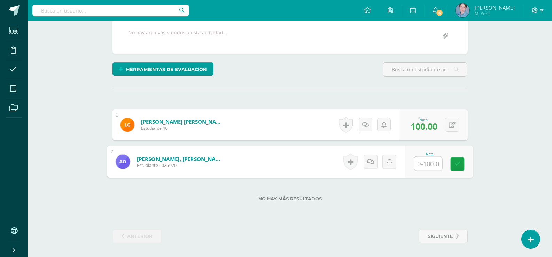
type input "0"
click at [458, 163] on icon at bounding box center [457, 164] width 6 height 6
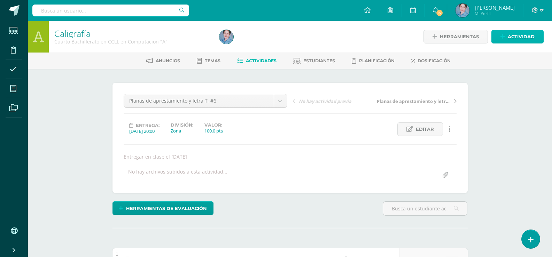
click at [517, 38] on span "Actividad" at bounding box center [521, 36] width 27 height 13
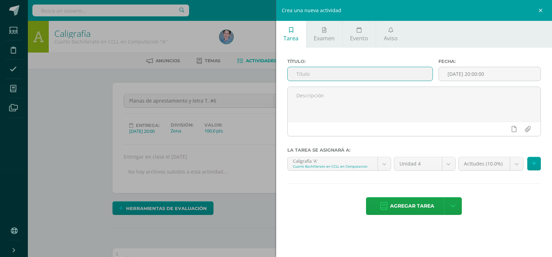
click at [308, 74] on input "text" at bounding box center [360, 74] width 145 height 14
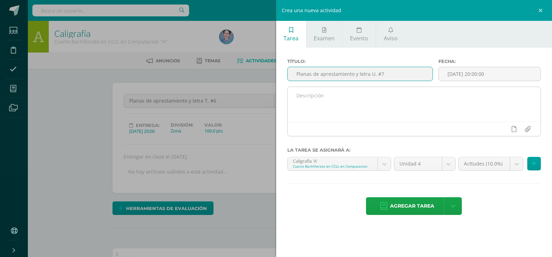
type input "Planas de aprestamiento y letra U, #7"
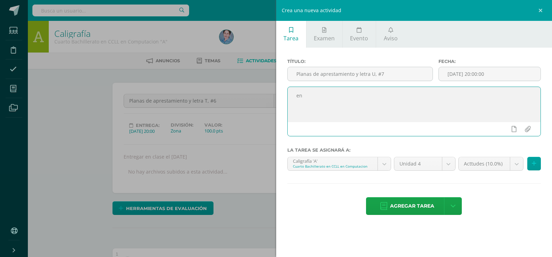
type textarea "e"
type textarea "Se entrega el 19/9/25"
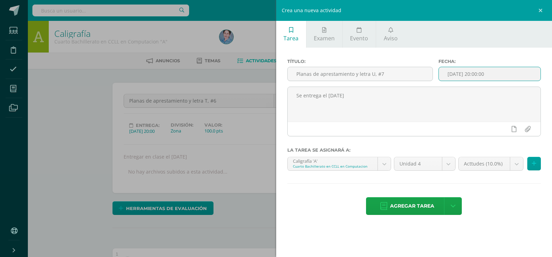
click at [467, 78] on input "[DATE] 20:00:00" at bounding box center [490, 74] width 102 height 14
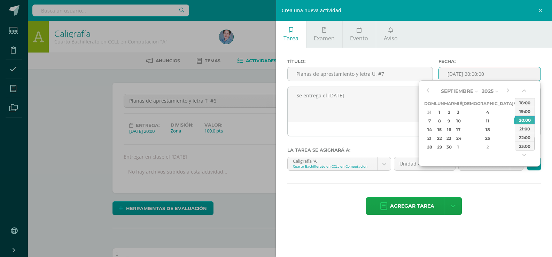
drag, startPoint x: 492, startPoint y: 130, endPoint x: 486, endPoint y: 159, distance: 29.2
click at [514, 130] on div "19" at bounding box center [517, 130] width 6 height 8
type input "2025-09-19 20:00"
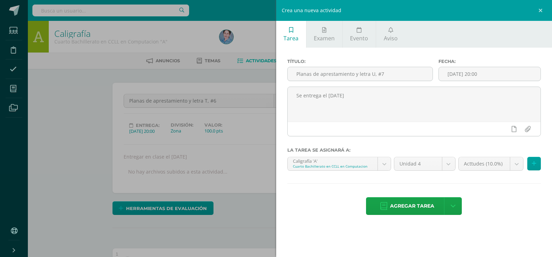
drag, startPoint x: 485, startPoint y: 183, endPoint x: 502, endPoint y: 171, distance: 20.4
click at [489, 179] on div "Título: Planas de aprestamiento y letra U, #7 Fecha: 2025-09-19 20:00 Se entreg…" at bounding box center [414, 138] width 276 height 180
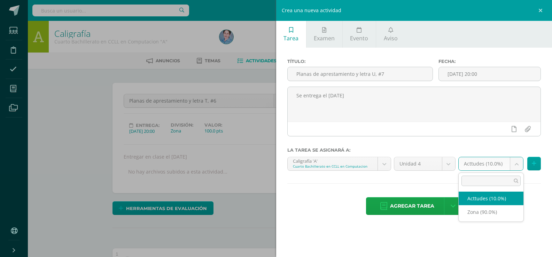
click at [516, 163] on body "Estudiantes Disciplina Asistencia Mis cursos Archivos Soporte Ayuda Reportar un…" at bounding box center [276, 198] width 552 height 397
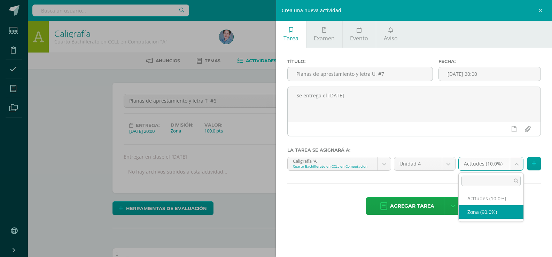
select select "169484"
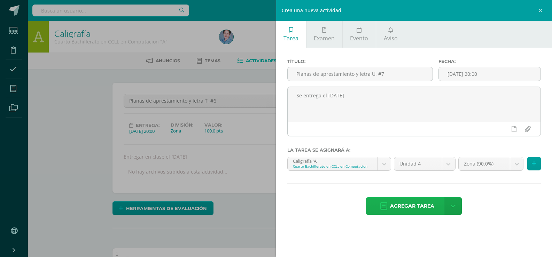
click at [386, 204] on icon at bounding box center [383, 207] width 7 height 8
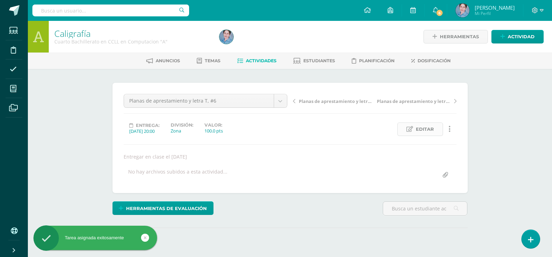
click at [429, 127] on span "Editar" at bounding box center [425, 129] width 18 height 13
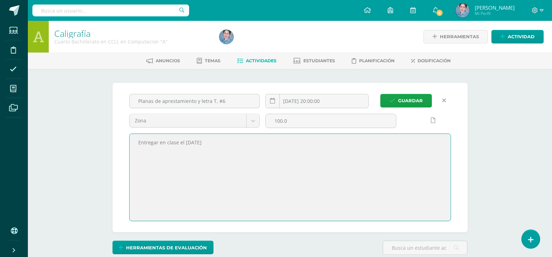
drag, startPoint x: 135, startPoint y: 142, endPoint x: 229, endPoint y: 149, distance: 94.4
click at [229, 149] on textarea "Entregar en clase el [DATE]" at bounding box center [290, 177] width 321 height 87
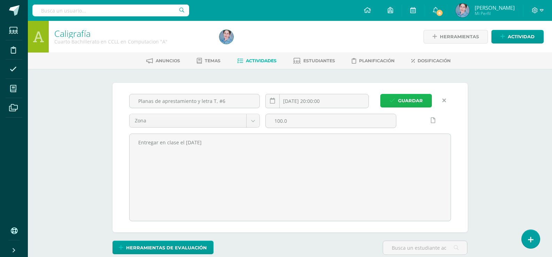
click at [407, 99] on span "Guardar" at bounding box center [410, 100] width 25 height 13
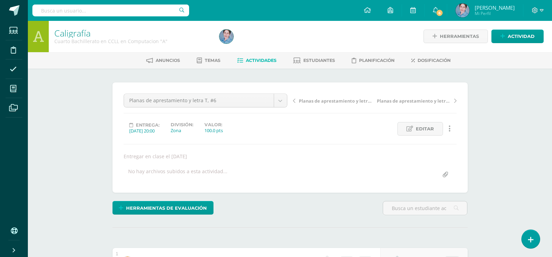
scroll to position [139, 0]
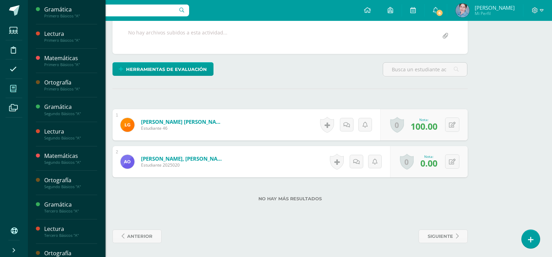
click at [14, 88] on icon at bounding box center [13, 88] width 6 height 7
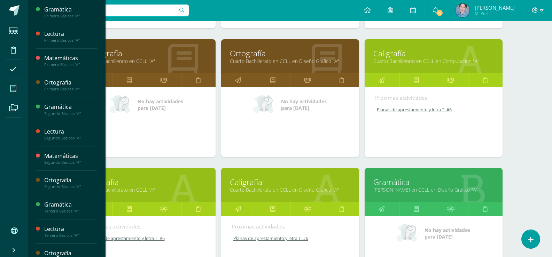
scroll to position [899, 0]
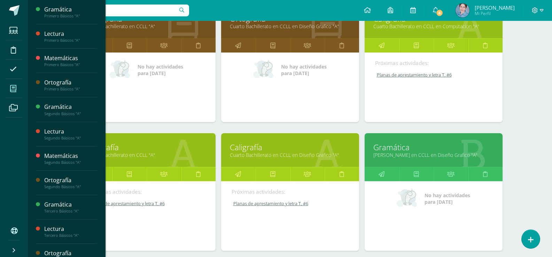
click at [121, 147] on link "Caligrafía" at bounding box center [146, 147] width 121 height 11
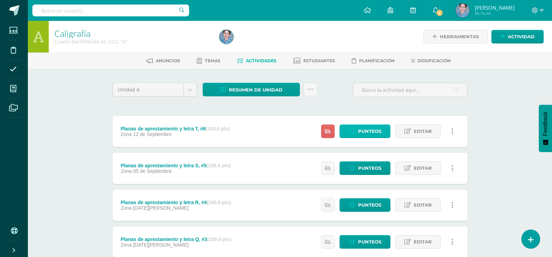
click at [371, 128] on span "Punteos" at bounding box center [369, 131] width 23 height 13
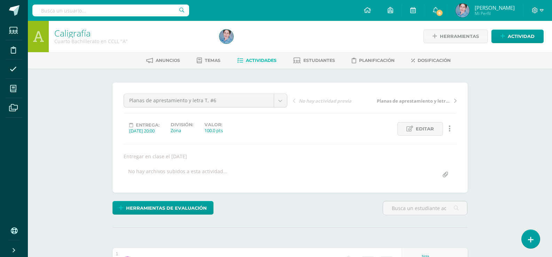
scroll to position [213, 0]
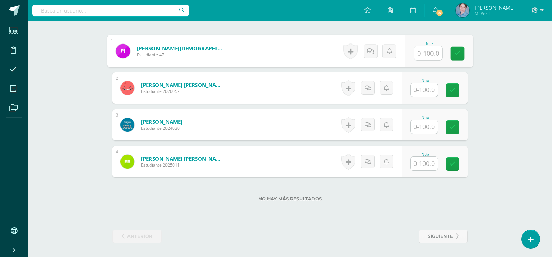
click at [429, 53] on input "text" at bounding box center [428, 53] width 28 height 14
type input "90"
drag, startPoint x: 461, startPoint y: 53, endPoint x: 447, endPoint y: 72, distance: 23.9
click at [460, 55] on link at bounding box center [458, 54] width 14 height 14
click at [428, 91] on input "text" at bounding box center [424, 90] width 27 height 14
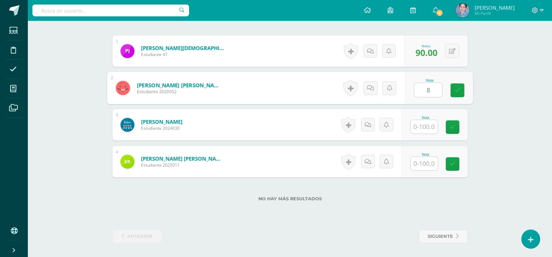
type input "85"
drag, startPoint x: 461, startPoint y: 92, endPoint x: 431, endPoint y: 121, distance: 41.4
click at [459, 95] on link at bounding box center [458, 91] width 14 height 14
click at [425, 134] on div at bounding box center [424, 127] width 28 height 14
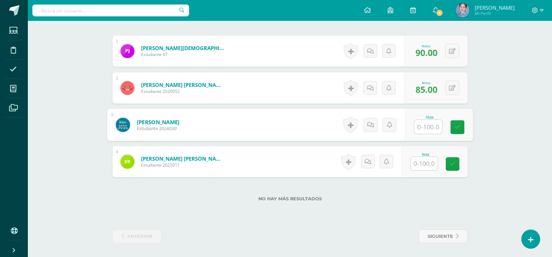
click at [429, 128] on input "text" at bounding box center [428, 127] width 28 height 14
type input "95"
click at [460, 130] on icon at bounding box center [457, 127] width 6 height 6
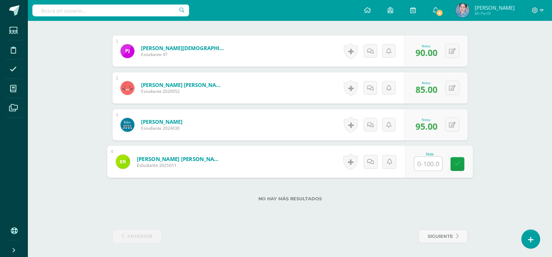
click at [430, 166] on input "text" at bounding box center [428, 164] width 28 height 14
type input "0"
click at [456, 163] on icon at bounding box center [457, 164] width 6 height 6
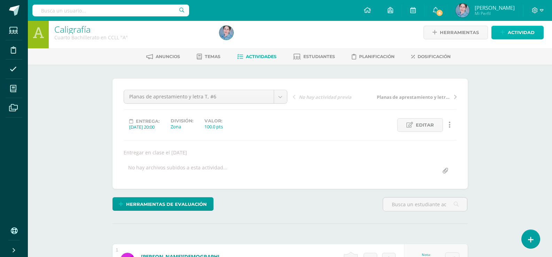
click at [505, 30] on icon at bounding box center [503, 33] width 5 height 6
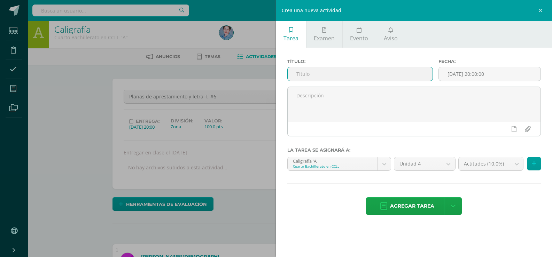
click at [300, 81] on input "text" at bounding box center [360, 74] width 145 height 14
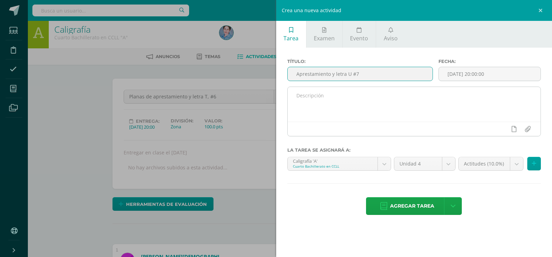
type input "Aprestamiento y letra U #7"
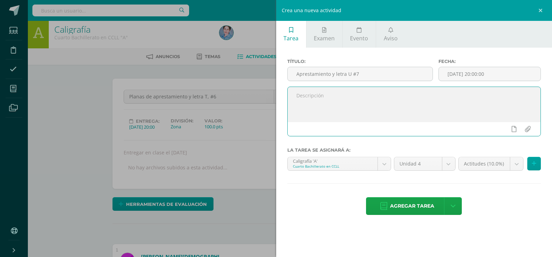
paste textarea "Entregar en clase el [DATE]"
type textarea "Entregar en clase el [DATE]"
click at [477, 75] on input "[DATE] 20:00:00" at bounding box center [490, 74] width 102 height 14
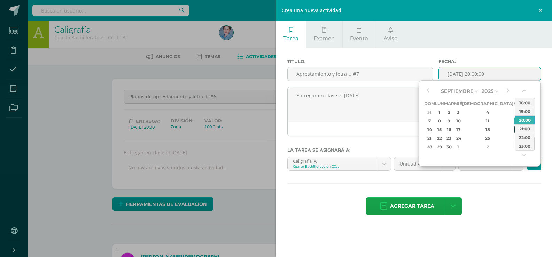
click at [514, 130] on div "19" at bounding box center [517, 130] width 6 height 8
type input "2025-09-19 20:00"
click at [478, 201] on div "Agregar tarea Agregar tarea y ocultar" at bounding box center [414, 207] width 254 height 19
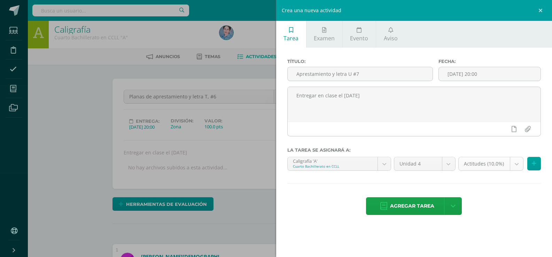
click at [518, 165] on body "Estudiantes Disciplina Asistencia Mis cursos Archivos Soporte Ayuda Reportar un…" at bounding box center [276, 231] width 552 height 471
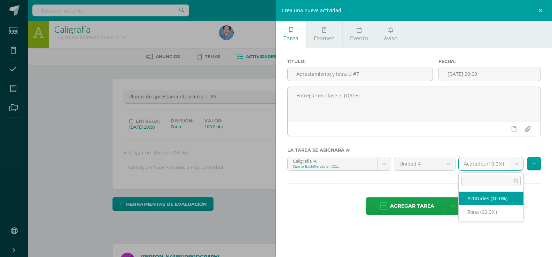
drag, startPoint x: 479, startPoint y: 200, endPoint x: 470, endPoint y: 199, distance: 8.8
select select "169487"
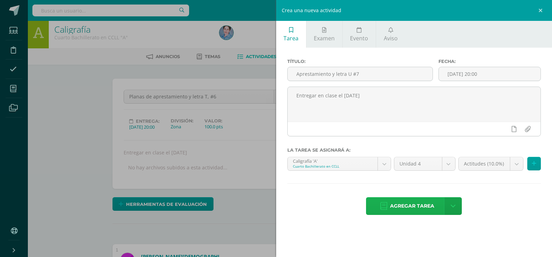
click at [385, 207] on icon at bounding box center [383, 207] width 7 height 8
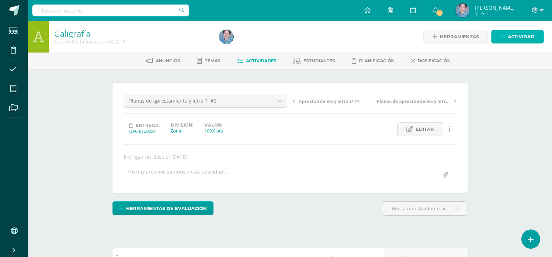
click at [509, 37] on span "Actividad" at bounding box center [521, 36] width 27 height 13
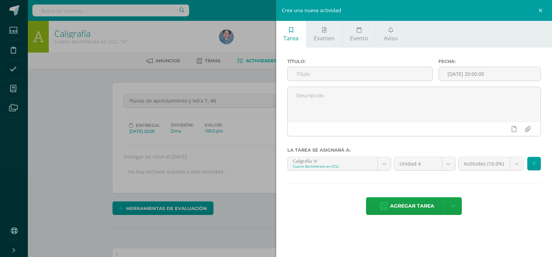
click at [15, 88] on div "Crea una nueva actividad Tarea Examen Evento Aviso Título: Fecha: [DATE] 20:00:…" at bounding box center [276, 128] width 552 height 257
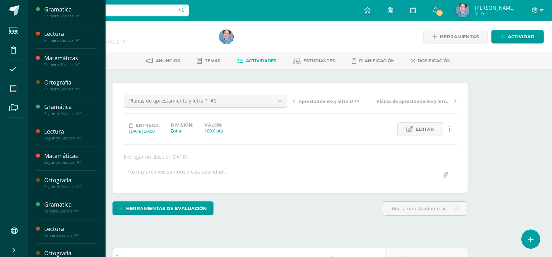
scroll to position [174, 0]
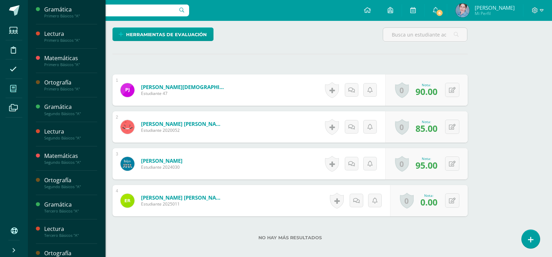
click at [12, 87] on icon at bounding box center [13, 88] width 6 height 7
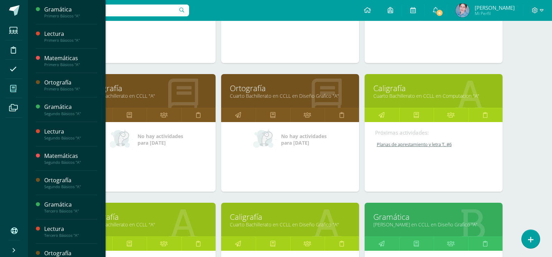
scroll to position [899, 0]
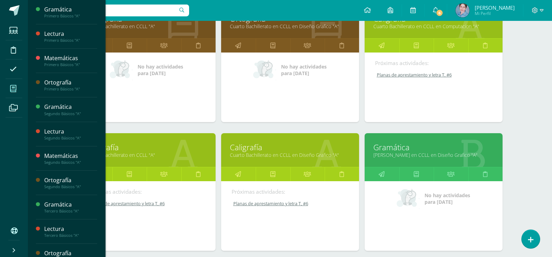
click at [237, 150] on link "Caligrafía" at bounding box center [290, 147] width 121 height 11
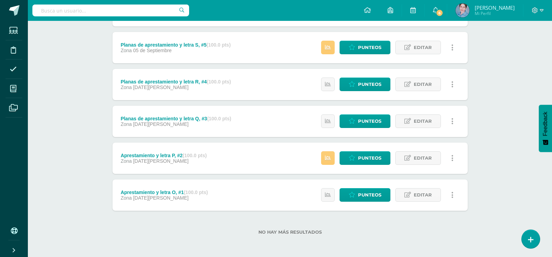
scroll to position [16, 0]
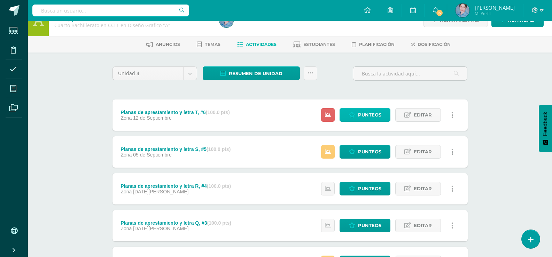
click at [363, 115] on span "Punteos" at bounding box center [369, 115] width 23 height 13
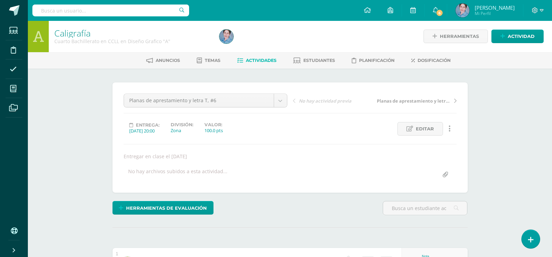
scroll to position [209, 0]
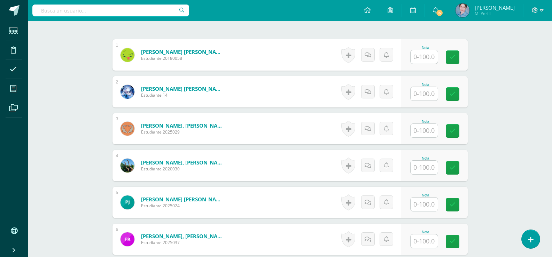
click at [423, 59] on input "text" at bounding box center [424, 57] width 27 height 14
click at [431, 60] on input "text" at bounding box center [428, 57] width 28 height 14
type input "100"
click at [455, 57] on icon at bounding box center [457, 57] width 6 height 6
click at [424, 97] on input "text" at bounding box center [428, 94] width 28 height 14
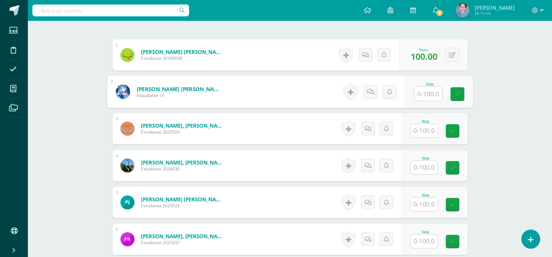
type input "0"
drag, startPoint x: 457, startPoint y: 90, endPoint x: 435, endPoint y: 118, distance: 35.7
click at [457, 93] on link at bounding box center [458, 94] width 14 height 14
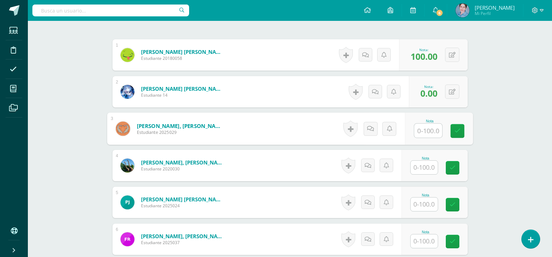
click at [424, 129] on input "text" at bounding box center [428, 131] width 28 height 14
type input "100"
click at [456, 128] on icon at bounding box center [457, 131] width 6 height 6
click at [422, 165] on input "text" at bounding box center [424, 168] width 27 height 14
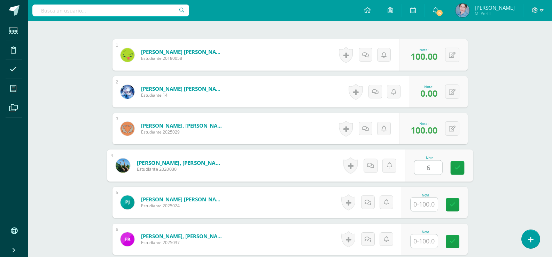
type input "60"
drag, startPoint x: 457, startPoint y: 163, endPoint x: 440, endPoint y: 194, distance: 35.4
click at [457, 164] on link at bounding box center [458, 168] width 14 height 14
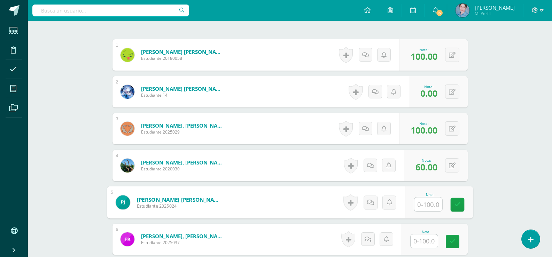
click at [425, 205] on input "text" at bounding box center [428, 205] width 28 height 14
type input "100"
click at [459, 206] on icon at bounding box center [457, 205] width 6 height 6
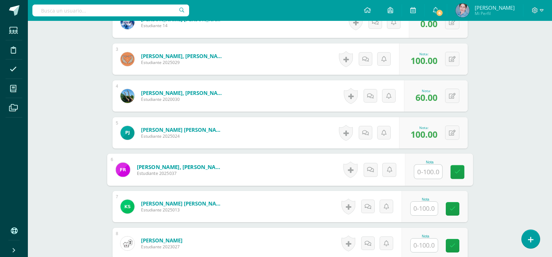
click at [430, 171] on input "text" at bounding box center [428, 172] width 28 height 14
type input "0"
drag, startPoint x: 460, startPoint y: 168, endPoint x: 441, endPoint y: 180, distance: 21.8
click at [459, 168] on link at bounding box center [458, 172] width 14 height 14
click at [425, 211] on input "text" at bounding box center [424, 209] width 27 height 14
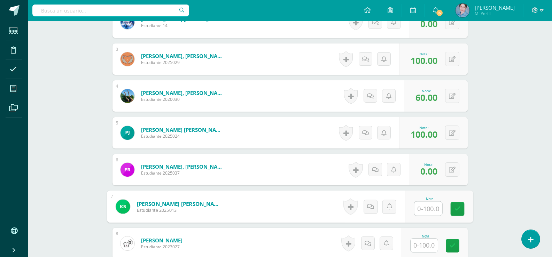
type input "0"
click at [462, 209] on link at bounding box center [458, 209] width 14 height 14
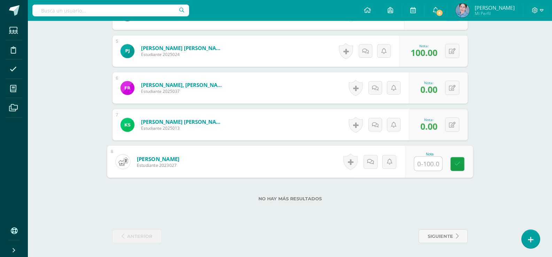
click at [429, 162] on input "text" at bounding box center [428, 164] width 28 height 14
type input "100"
click at [457, 158] on link at bounding box center [458, 164] width 14 height 14
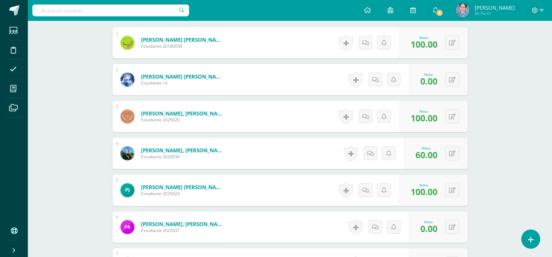
scroll to position [0, 0]
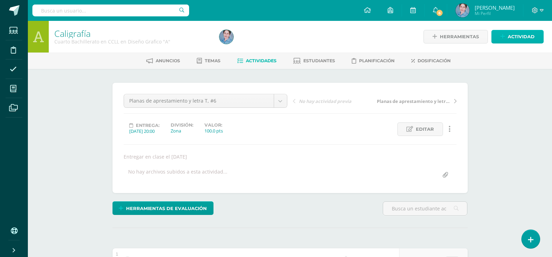
click at [515, 37] on span "Actividad" at bounding box center [521, 36] width 27 height 13
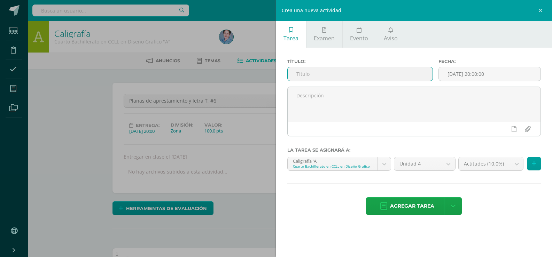
click at [300, 72] on input "text" at bounding box center [360, 74] width 145 height 14
click at [364, 75] on input "Planas de aprestamiento y letr U" at bounding box center [360, 74] width 145 height 14
click at [377, 73] on input "Planas de aprestamiento y letar U" at bounding box center [360, 74] width 145 height 14
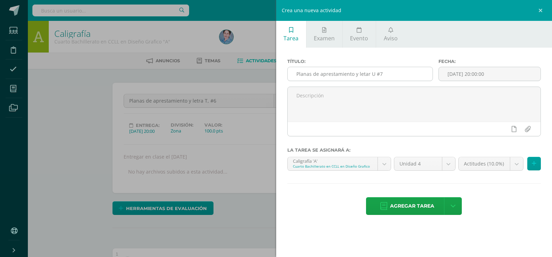
drag, startPoint x: 369, startPoint y: 63, endPoint x: 368, endPoint y: 68, distance: 4.6
drag, startPoint x: 368, startPoint y: 68, endPoint x: 364, endPoint y: 73, distance: 6.6
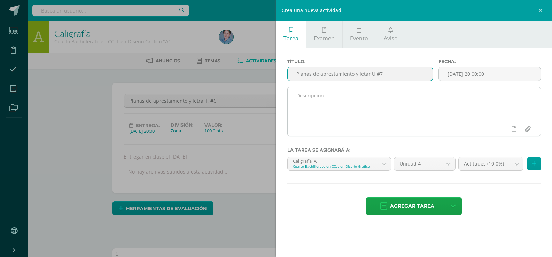
drag, startPoint x: 364, startPoint y: 73, endPoint x: 360, endPoint y: 107, distance: 34.4
click at [361, 110] on textarea at bounding box center [414, 104] width 253 height 35
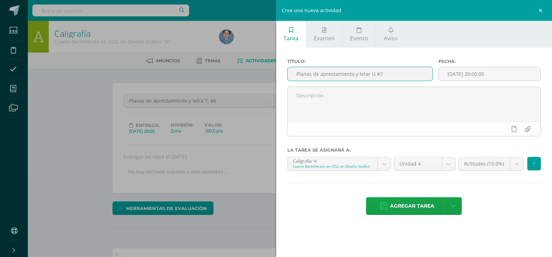
click at [368, 75] on input "Planas de aprestamiento y letar U #7" at bounding box center [360, 74] width 145 height 14
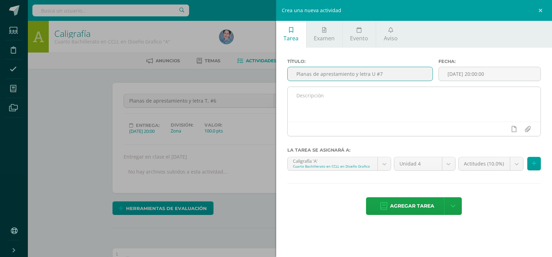
type input "Planas de aprestamiento y letra U #7"
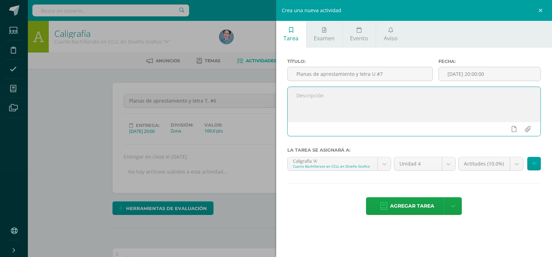
paste textarea "Entregar en clase el [DATE]"
type textarea "Entregar en clase el [DATE]"
click at [458, 73] on input "[DATE] 20:00:00" at bounding box center [490, 74] width 102 height 14
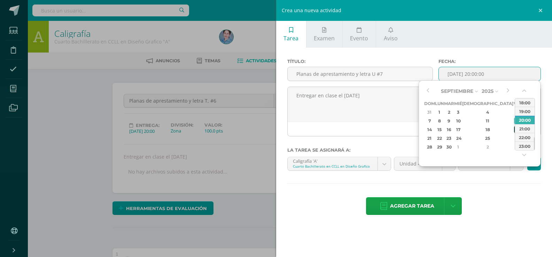
click at [514, 130] on div "19" at bounding box center [517, 130] width 6 height 8
type input "2025-09-19 20:00"
click at [495, 202] on div "Agregar tarea Agregar tarea y ocultar" at bounding box center [414, 207] width 254 height 19
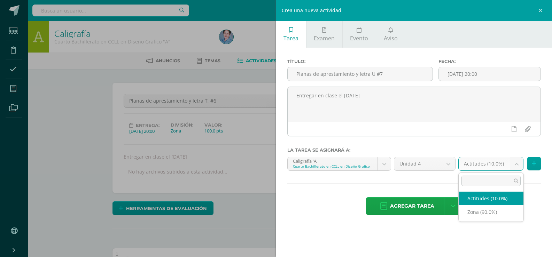
select select "169489"
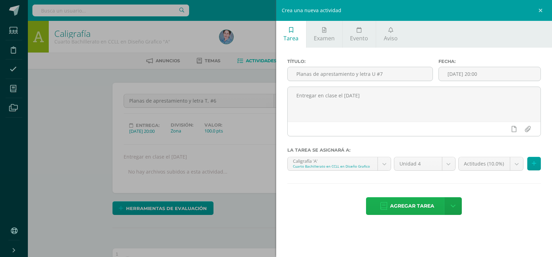
click at [384, 206] on icon at bounding box center [383, 207] width 7 height 8
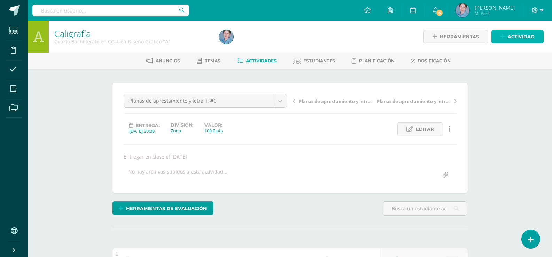
click at [508, 38] on link "Actividad" at bounding box center [518, 37] width 52 height 14
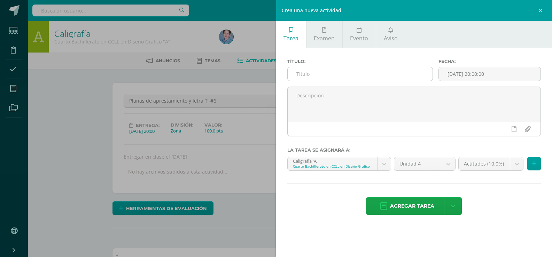
click at [314, 73] on input "text" at bounding box center [360, 74] width 145 height 14
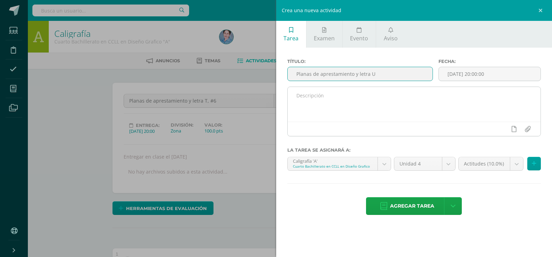
type input "Planas de aprestamiento y letra U"
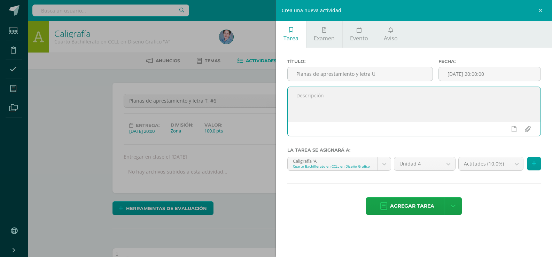
paste textarea "Entregar en clase el [DATE]"
click at [347, 96] on textarea "Entregar en clase el [DATE]" at bounding box center [414, 104] width 253 height 35
type textarea "Entregar en clase el [DATE]"
click at [464, 70] on input "[DATE] 20:00:00" at bounding box center [490, 74] width 102 height 14
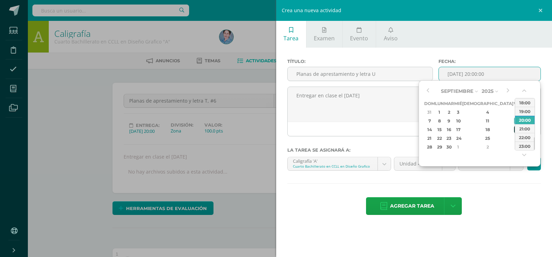
click at [514, 130] on div "19" at bounding box center [517, 130] width 6 height 8
type input "[DATE] 20:00"
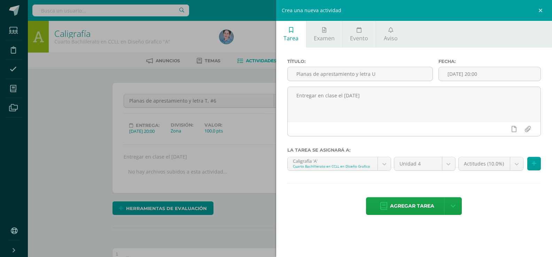
drag, startPoint x: 482, startPoint y: 211, endPoint x: 500, endPoint y: 188, distance: 29.3
click at [483, 209] on div "Agregar tarea Agregar tarea y ocultar" at bounding box center [414, 207] width 254 height 19
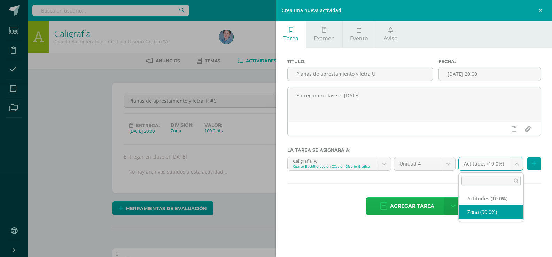
select select "169488"
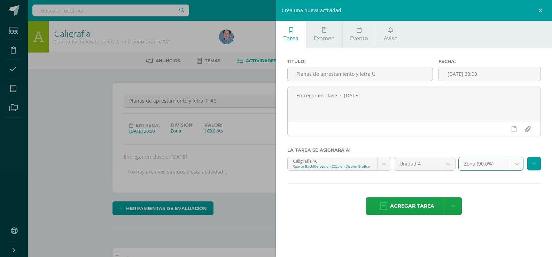
click at [387, 205] on icon at bounding box center [383, 207] width 7 height 8
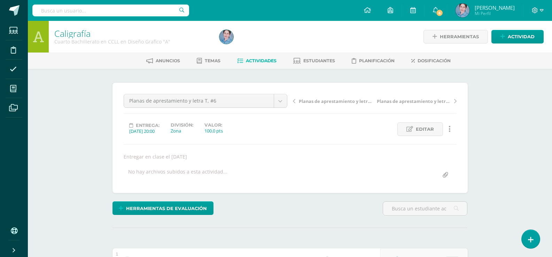
click at [237, 62] on icon at bounding box center [240, 61] width 6 height 6
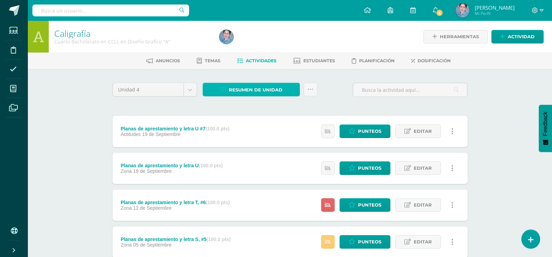
click at [226, 89] on icon at bounding box center [223, 90] width 6 height 6
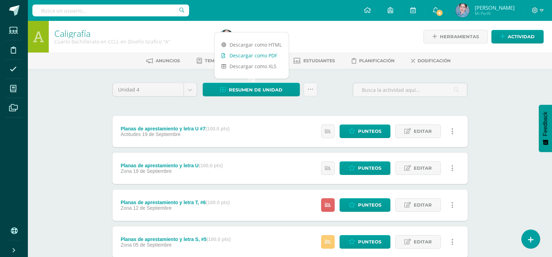
click at [222, 53] on link "Descargar como PDF" at bounding box center [252, 55] width 74 height 11
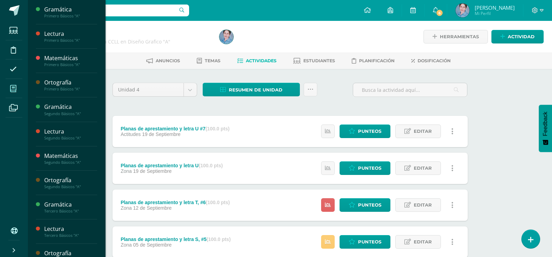
click at [13, 91] on icon at bounding box center [13, 88] width 6 height 7
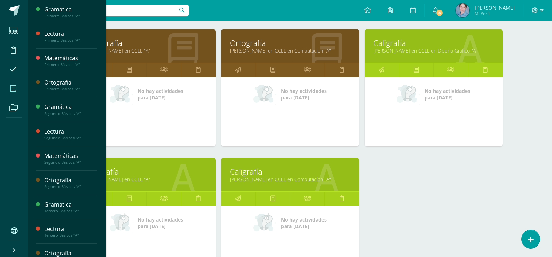
scroll to position [1425, 0]
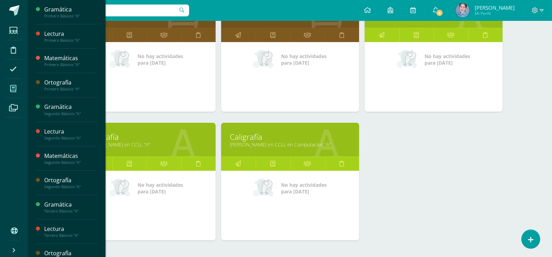
click at [119, 140] on link "Caligrafía" at bounding box center [146, 137] width 121 height 11
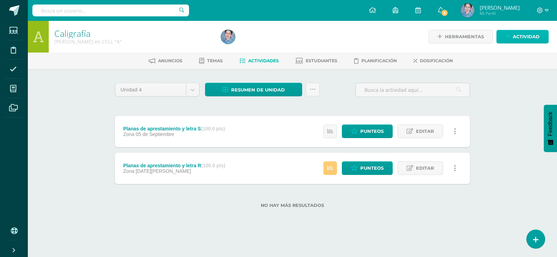
click at [531, 34] on span "Actividad" at bounding box center [526, 36] width 27 height 13
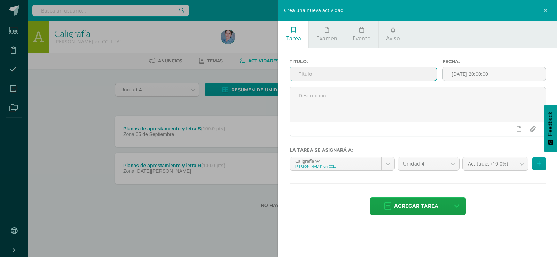
click at [305, 75] on input "text" at bounding box center [363, 74] width 147 height 14
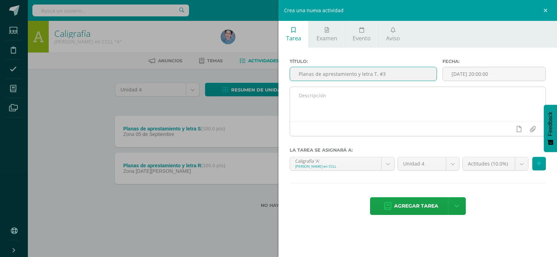
type input "Planas de aprestamiento y letra T, #3"
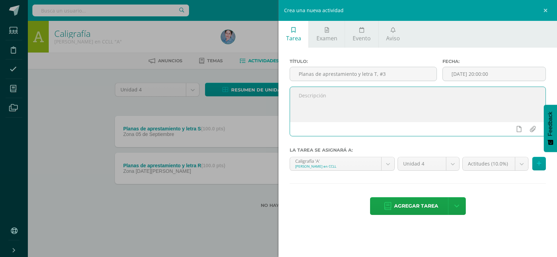
paste textarea "Entregar en clase el [DATE]"
type textarea "Entregar en clase el [DATE]"
click at [488, 74] on input "[DATE] 20:00:00" at bounding box center [494, 74] width 103 height 14
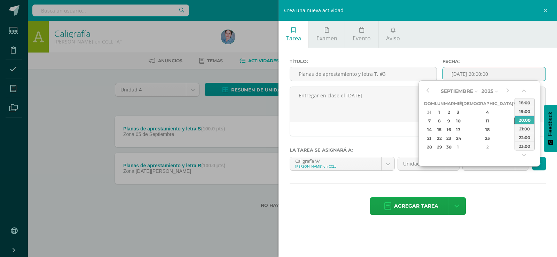
click at [514, 119] on div "12" at bounding box center [517, 121] width 6 height 8
type input "2025-09-12 20:00"
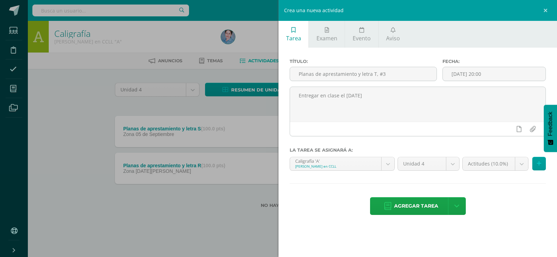
click at [473, 187] on div "Título: Planas de aprestamiento y letra T, #3 Fecha: 2025-09-12 20:00 Entregar …" at bounding box center [418, 138] width 279 height 180
click at [522, 164] on body "Estudiantes Disciplina Asistencia Mis cursos Archivos Soporte Ayuda Reportar un…" at bounding box center [278, 115] width 557 height 231
select select "172160"
click at [387, 205] on icon at bounding box center [388, 207] width 7 height 8
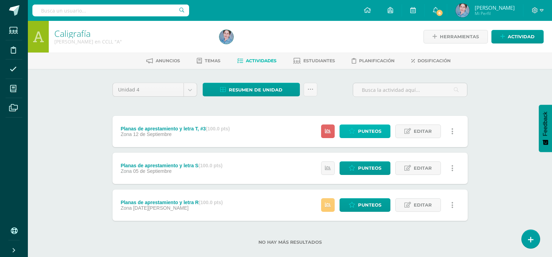
click at [372, 130] on span "Punteos" at bounding box center [369, 131] width 23 height 13
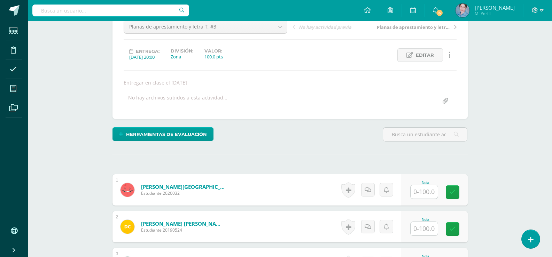
scroll to position [179, 0]
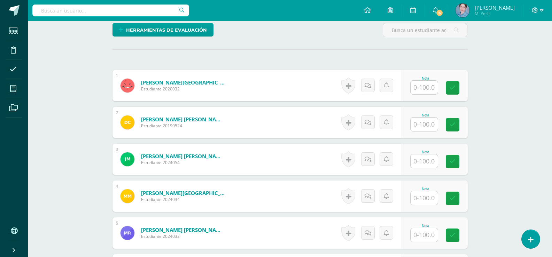
click at [425, 88] on input "text" at bounding box center [424, 88] width 27 height 14
type input "0"
drag, startPoint x: 459, startPoint y: 86, endPoint x: 446, endPoint y: 107, distance: 24.6
click at [457, 88] on icon at bounding box center [457, 88] width 6 height 6
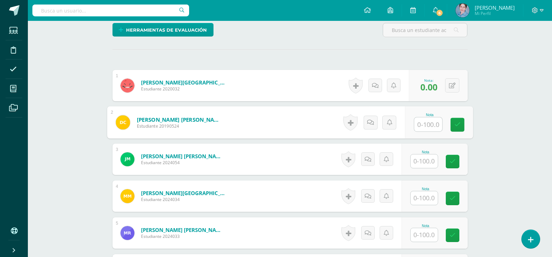
click at [426, 124] on input "text" at bounding box center [428, 125] width 28 height 14
drag, startPoint x: 455, startPoint y: 121, endPoint x: 448, endPoint y: 129, distance: 11.1
click at [455, 121] on link at bounding box center [458, 125] width 14 height 14
type input "80"
click at [427, 160] on input "text" at bounding box center [424, 162] width 27 height 14
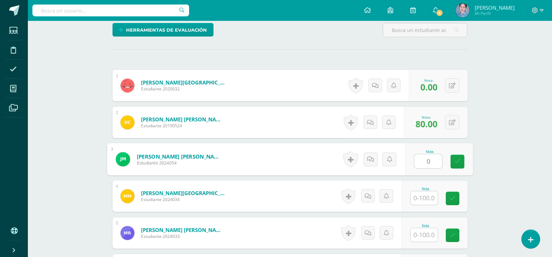
drag, startPoint x: 455, startPoint y: 161, endPoint x: 405, endPoint y: 202, distance: 65.3
click at [449, 165] on div "Nota 0" at bounding box center [439, 160] width 68 height 32
type input "0"
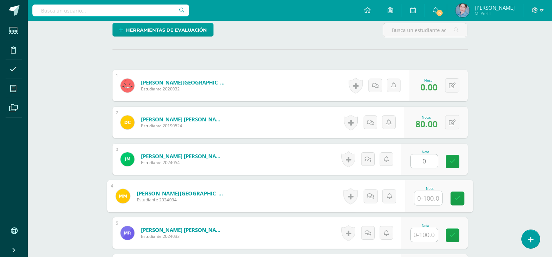
click at [422, 199] on input "text" at bounding box center [428, 199] width 28 height 14
type input "60"
click at [460, 198] on icon at bounding box center [457, 199] width 6 height 6
click at [454, 158] on link at bounding box center [453, 162] width 14 height 14
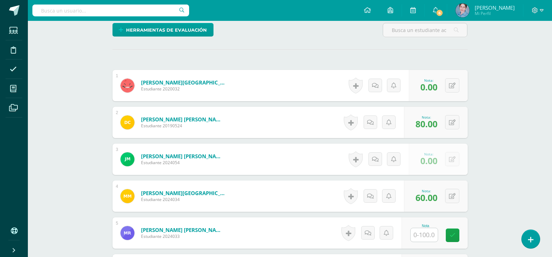
scroll to position [283, 0]
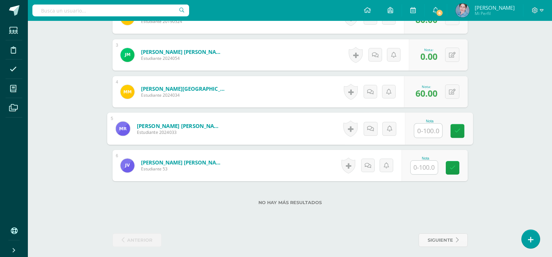
click at [427, 132] on input "text" at bounding box center [428, 131] width 28 height 14
type input "0"
click at [456, 131] on icon at bounding box center [457, 131] width 6 height 6
click at [427, 165] on input "text" at bounding box center [424, 168] width 27 height 14
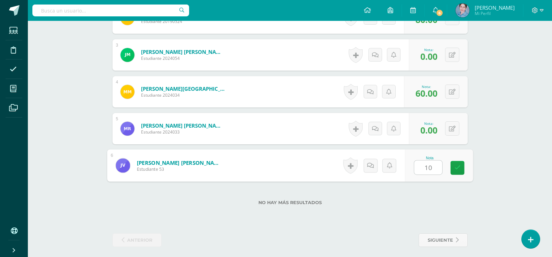
type input "100"
click at [460, 167] on icon at bounding box center [457, 168] width 6 height 6
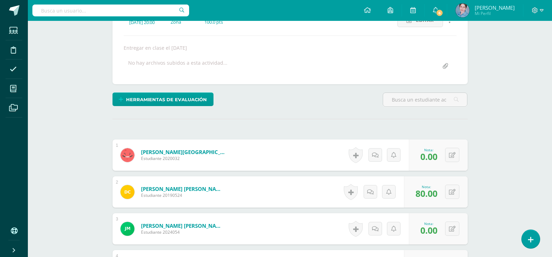
scroll to position [0, 0]
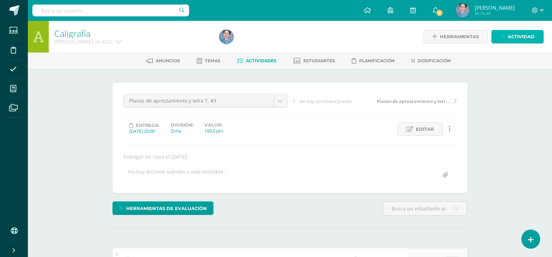
click at [512, 36] on span "Actividad" at bounding box center [521, 36] width 27 height 13
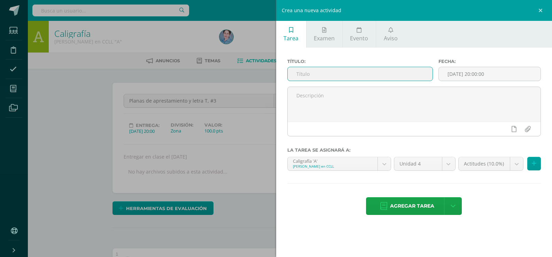
click at [294, 74] on input "text" at bounding box center [360, 74] width 145 height 14
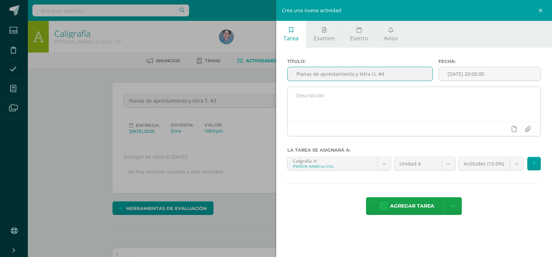
type input "Planas de aprestamiento y letra U, #4"
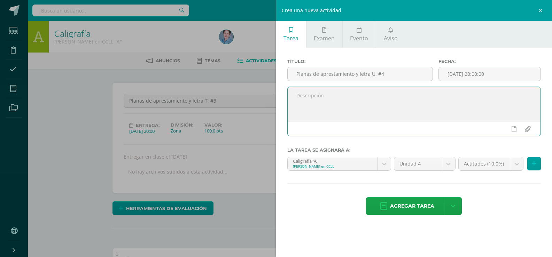
paste textarea "Entregar en clase el [DATE]"
click at [348, 94] on textarea "Entregar en clase el [DATE]" at bounding box center [414, 104] width 253 height 35
type textarea "Entregar en clase el [DATE]"
click at [483, 75] on input "[DATE] 20:00:00" at bounding box center [490, 74] width 102 height 14
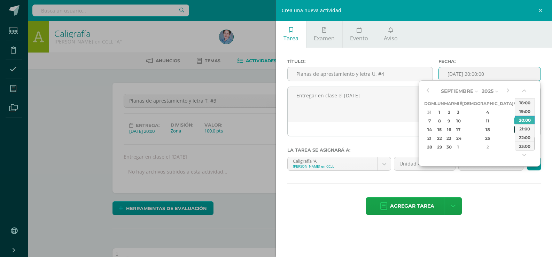
click at [514, 131] on div "19" at bounding box center [517, 130] width 6 height 8
type input "2025-09-19 20:00"
drag, startPoint x: 495, startPoint y: 193, endPoint x: 498, endPoint y: 187, distance: 6.1
click at [495, 193] on div "Título: Planas de aprestamiento y letra U, #4 Fecha: 2025-09-19 20:00 Entregar …" at bounding box center [414, 138] width 276 height 180
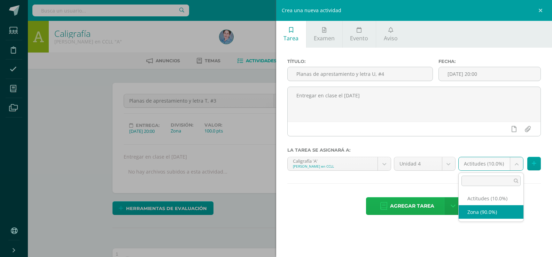
select select "172160"
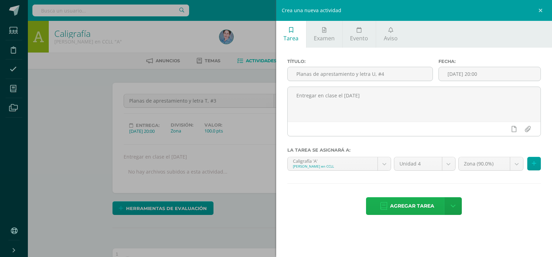
click at [383, 205] on icon at bounding box center [383, 207] width 7 height 8
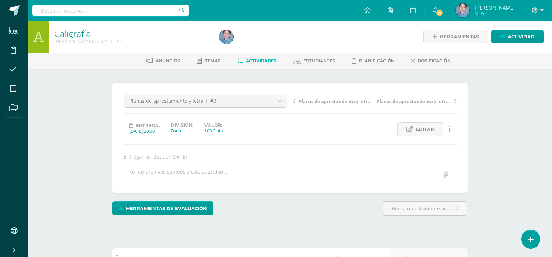
click at [240, 61] on icon at bounding box center [240, 61] width 6 height 6
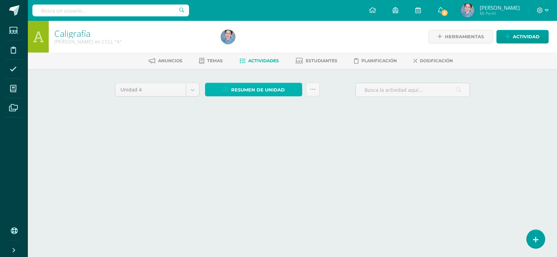
click at [224, 91] on icon at bounding box center [226, 90] width 6 height 6
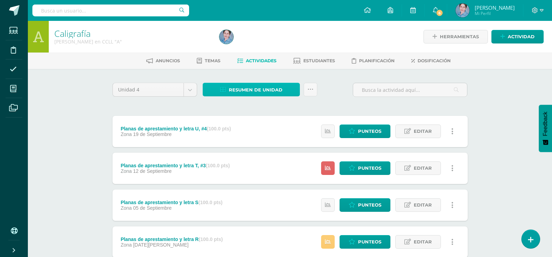
click at [224, 91] on icon at bounding box center [223, 90] width 6 height 6
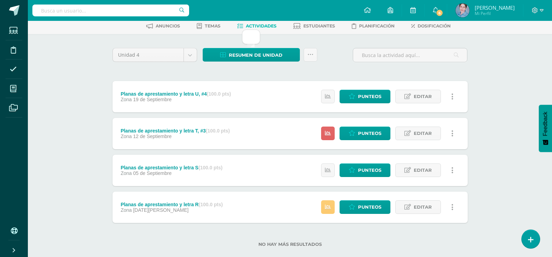
click at [495, 94] on div "Caligrafía [PERSON_NAME] en CCLL "A" Herramientas Detalle de asistencias Activi…" at bounding box center [290, 128] width 524 height 284
